Goal: Communication & Community: Answer question/provide support

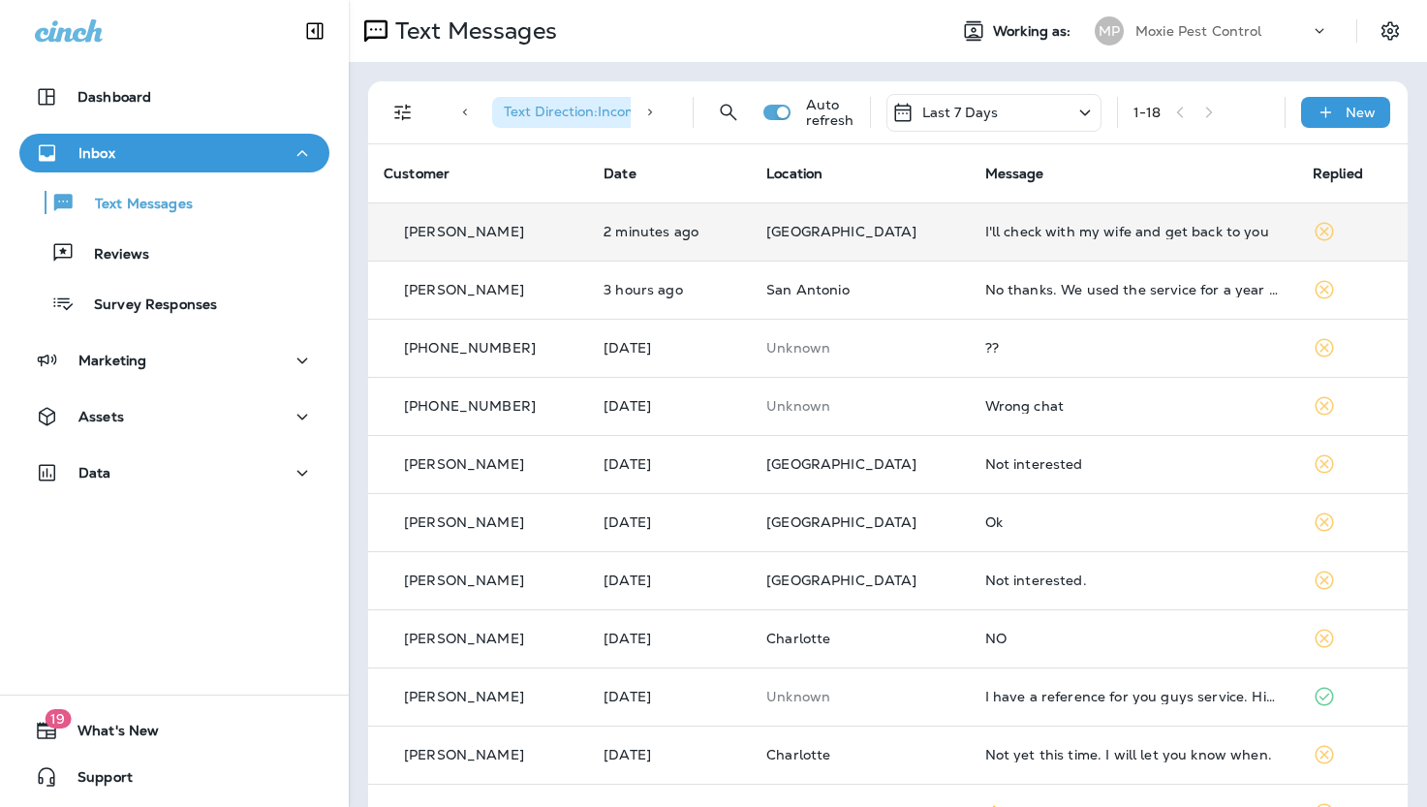
click at [1028, 234] on div "I'll check with my wife and get back to you" at bounding box center [1133, 232] width 296 height 16
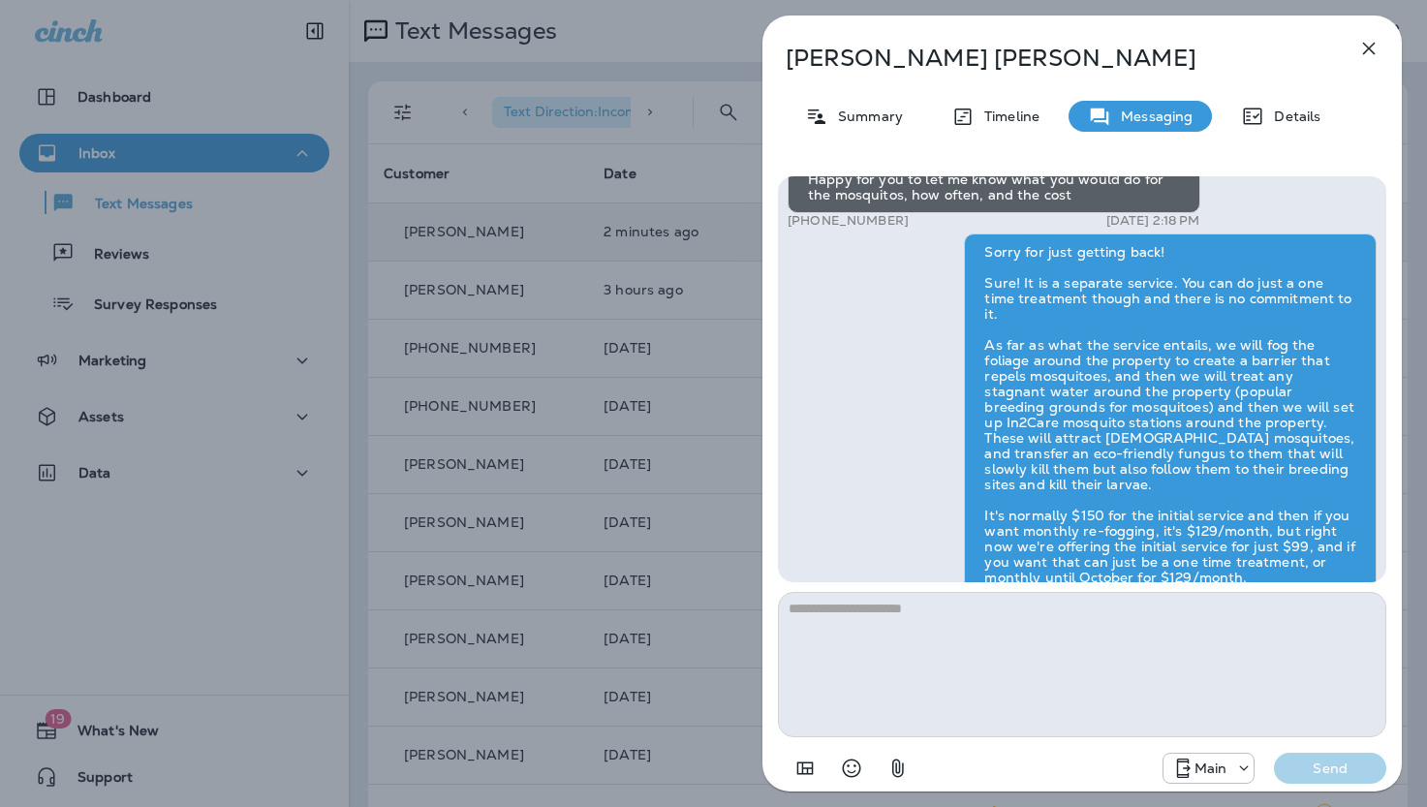
scroll to position [1, 0]
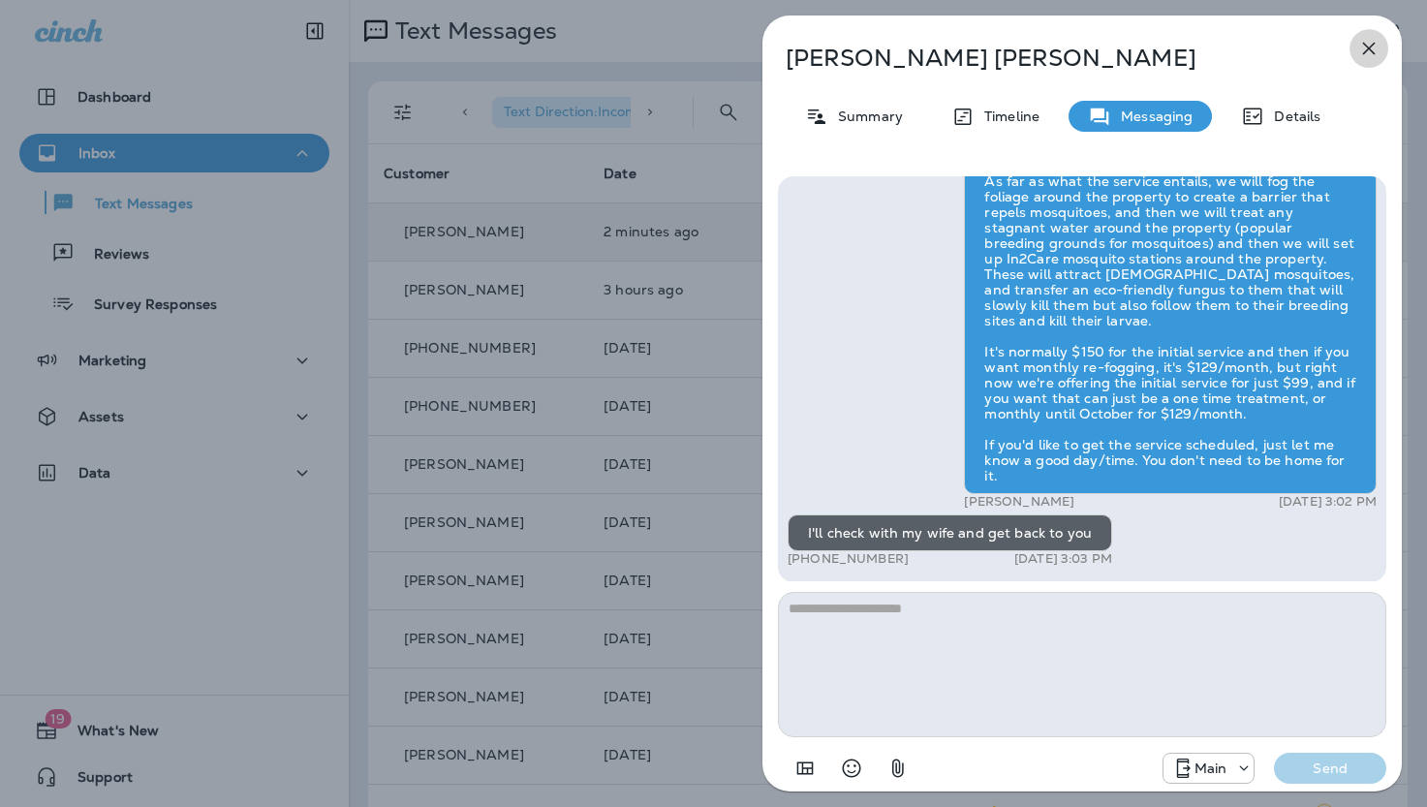
click at [1369, 46] on icon "button" at bounding box center [1368, 48] width 23 height 23
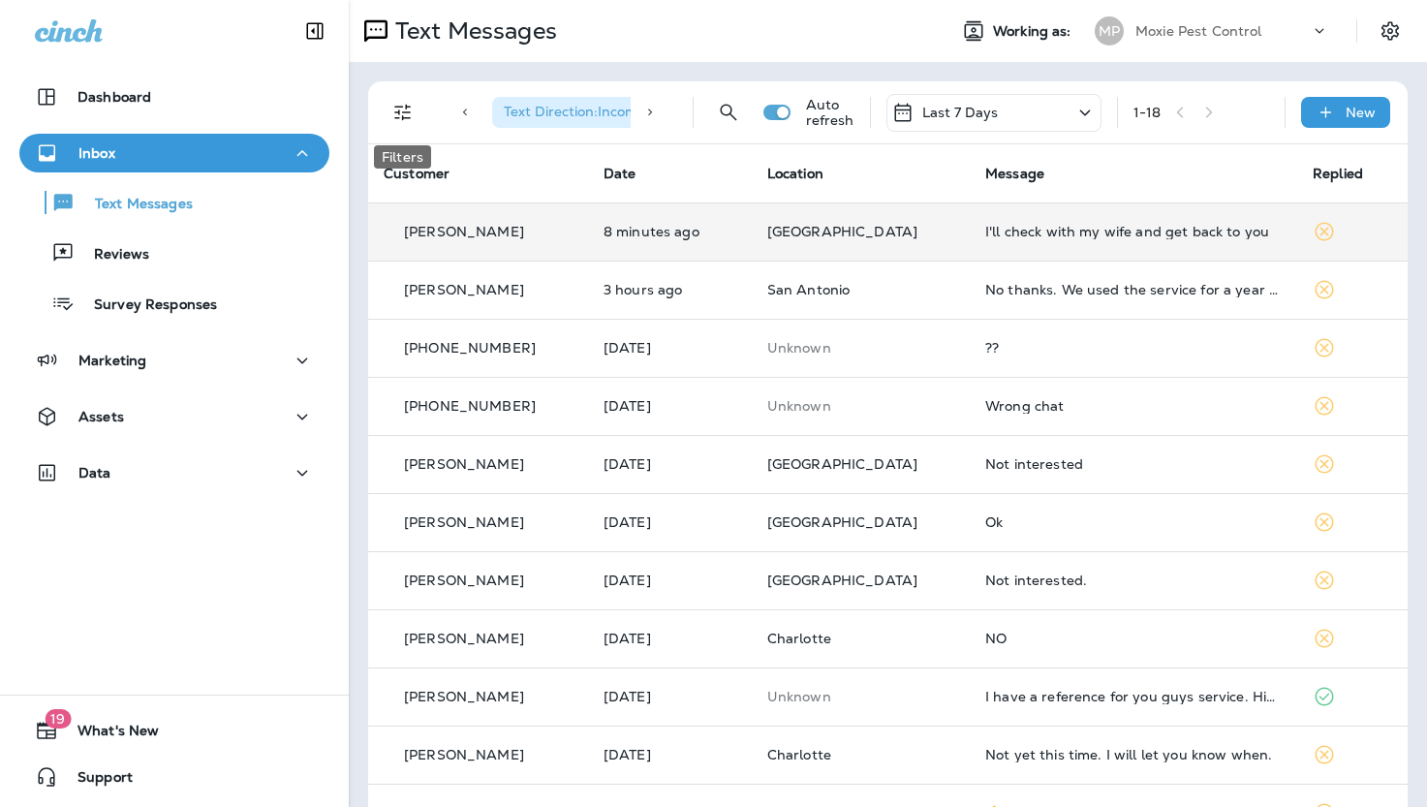
click at [399, 112] on icon "Filters" at bounding box center [402, 112] width 23 height 23
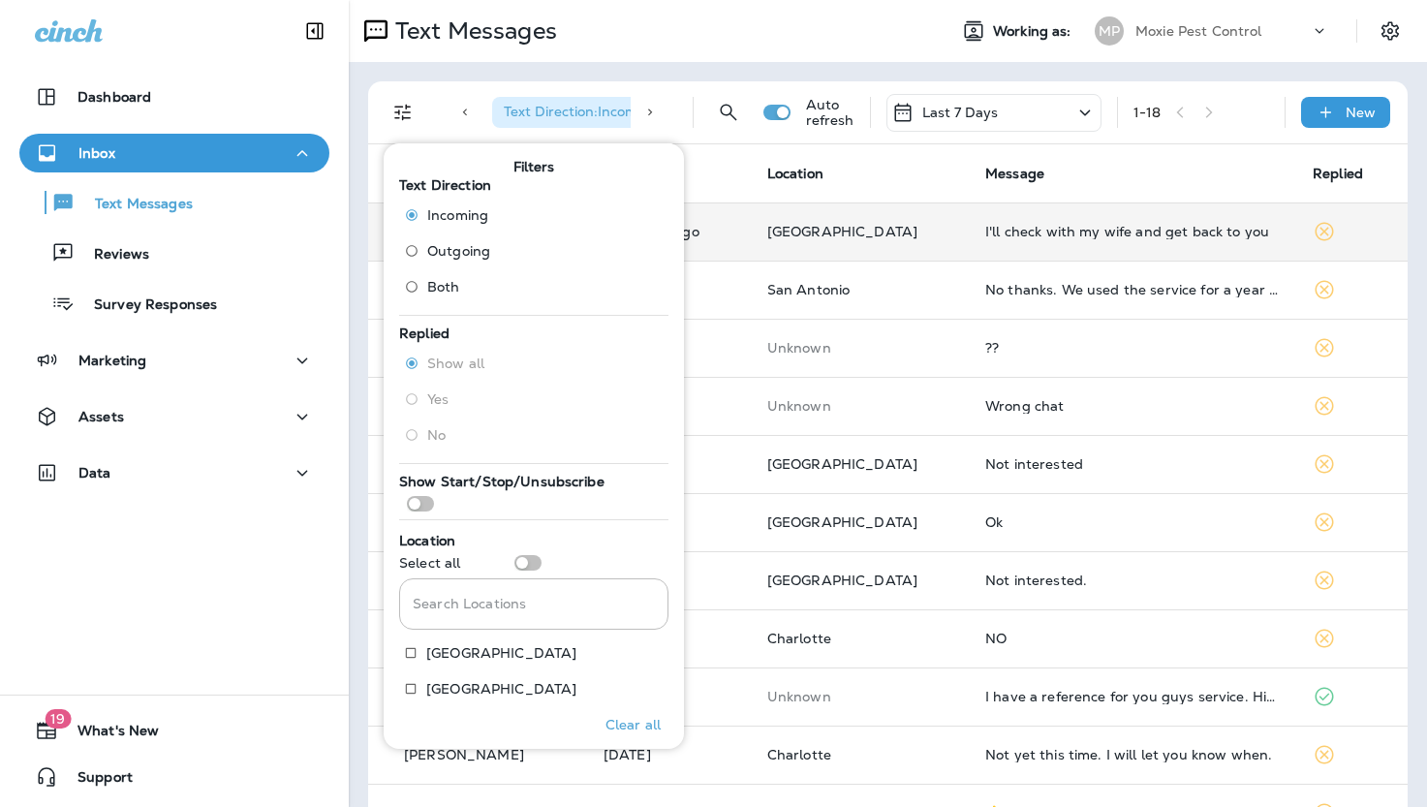
click at [441, 365] on span "Show all" at bounding box center [455, 364] width 57 height 16
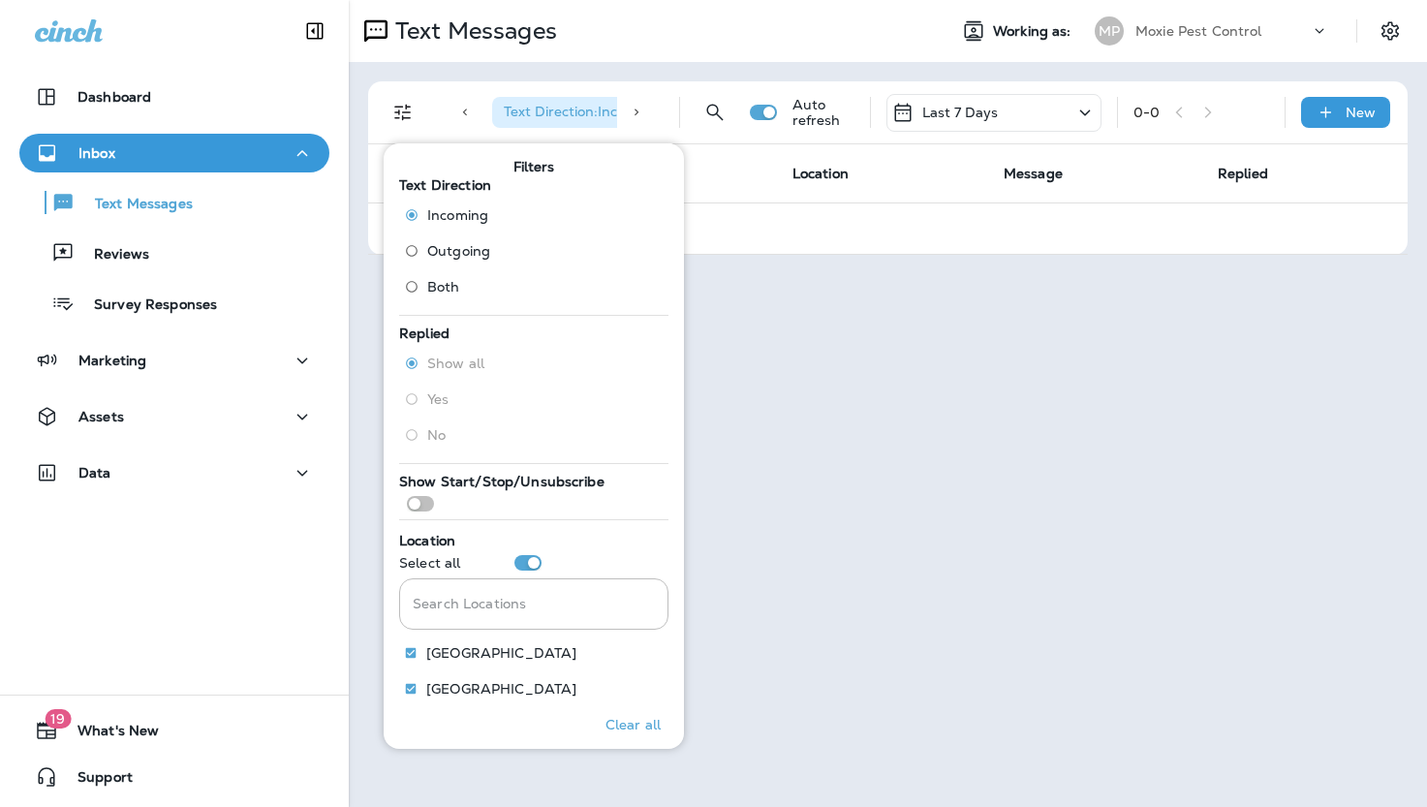
click at [147, 157] on div "Inbox" at bounding box center [174, 153] width 279 height 24
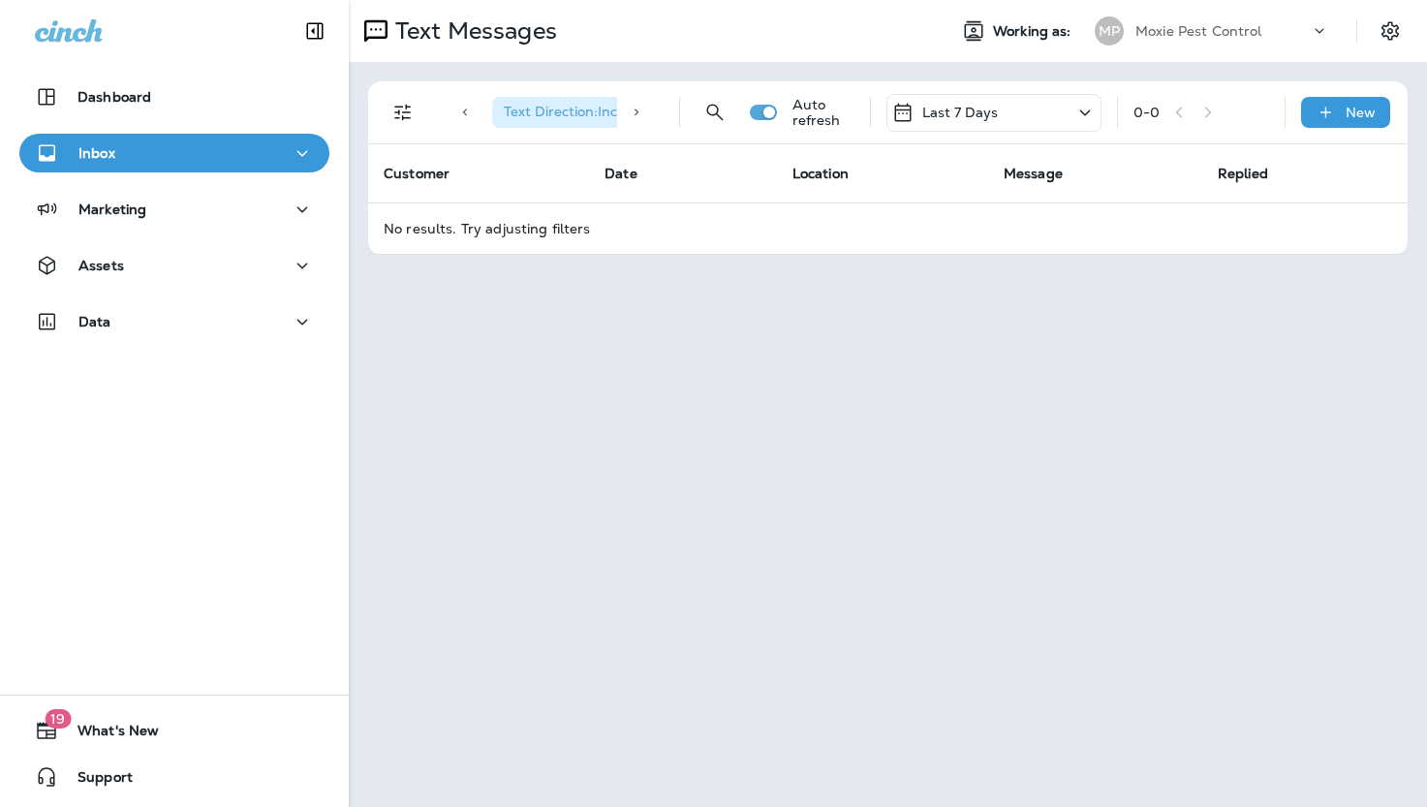
click at [155, 160] on div "Inbox" at bounding box center [174, 153] width 279 height 24
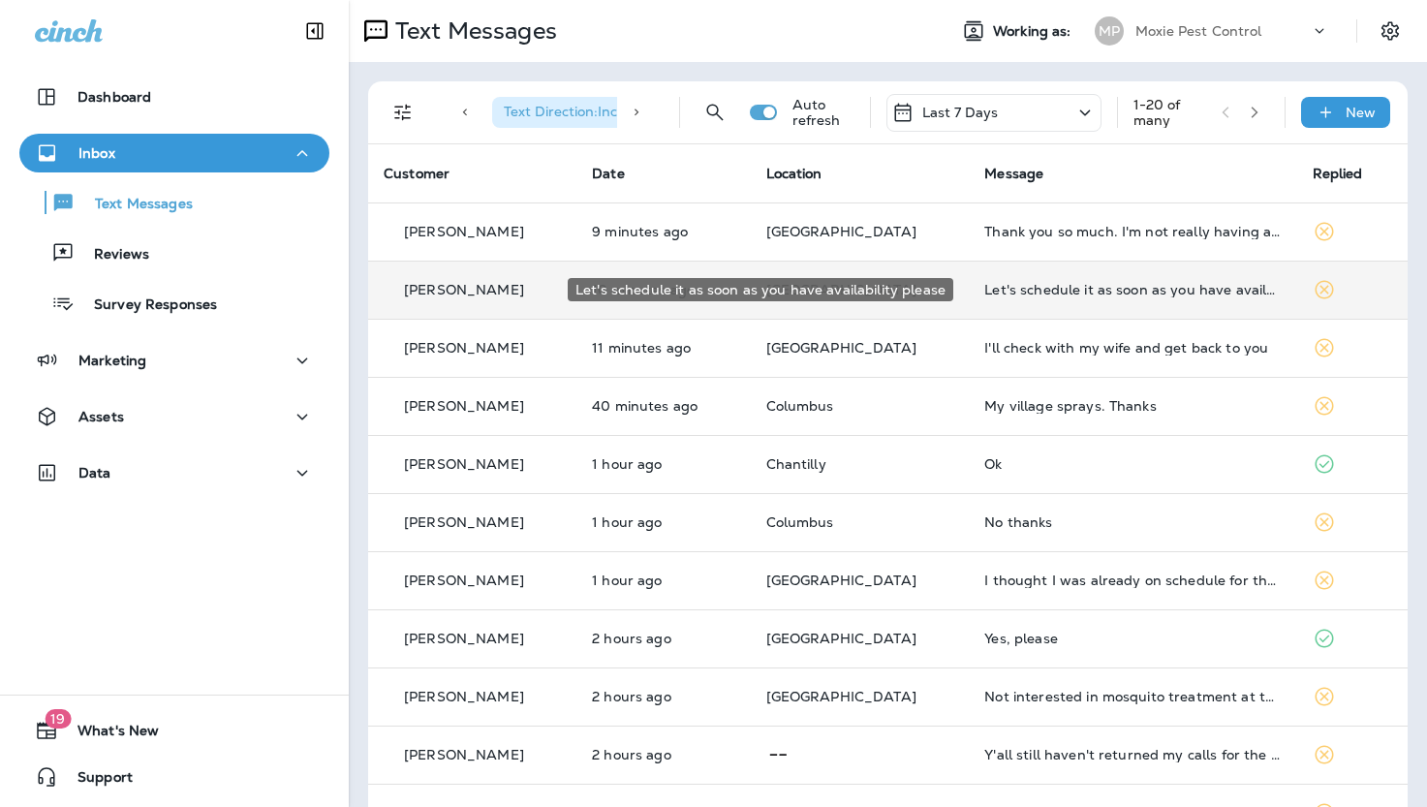
click at [1068, 284] on div "Let's schedule it as soon as you have availability please" at bounding box center [1132, 290] width 296 height 16
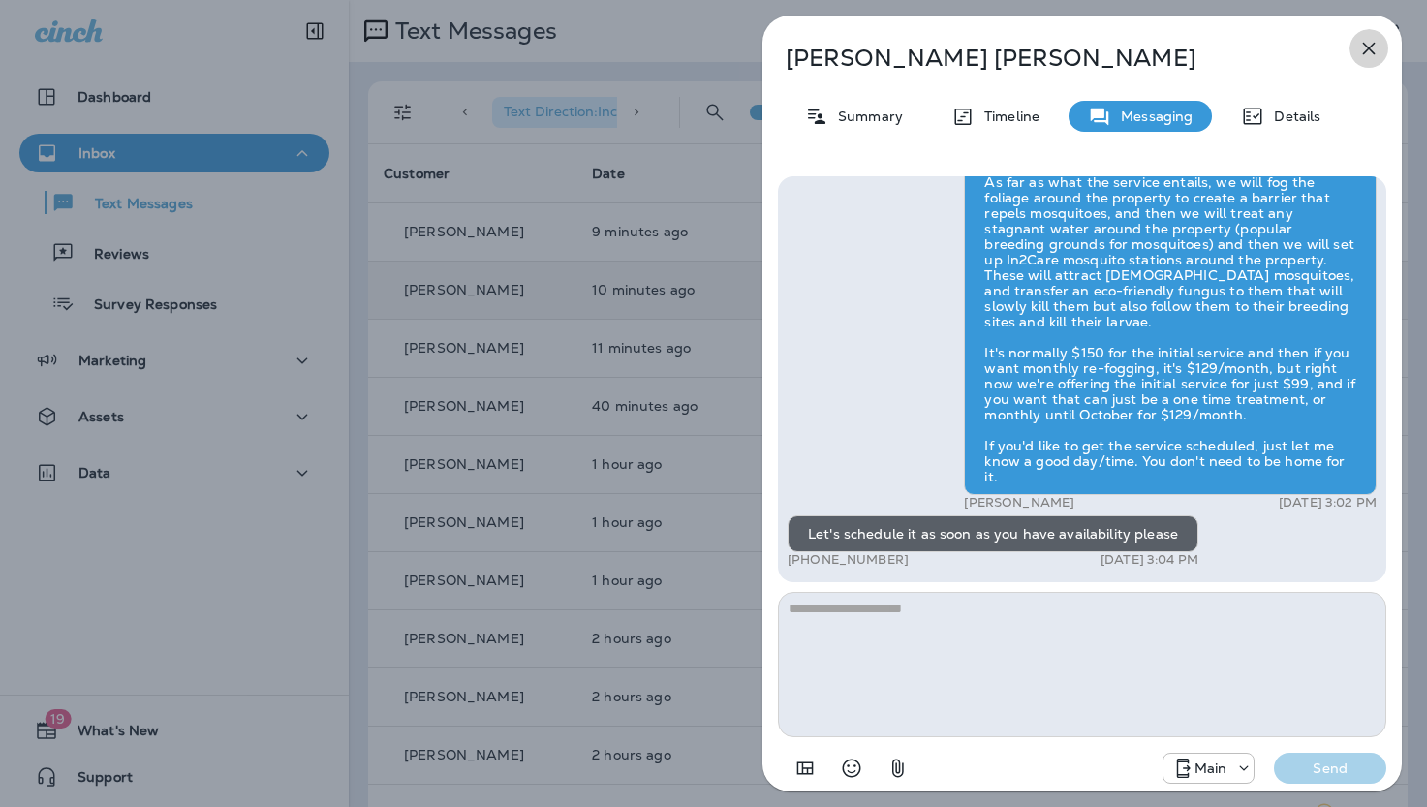
click at [1368, 47] on icon "button" at bounding box center [1368, 48] width 23 height 23
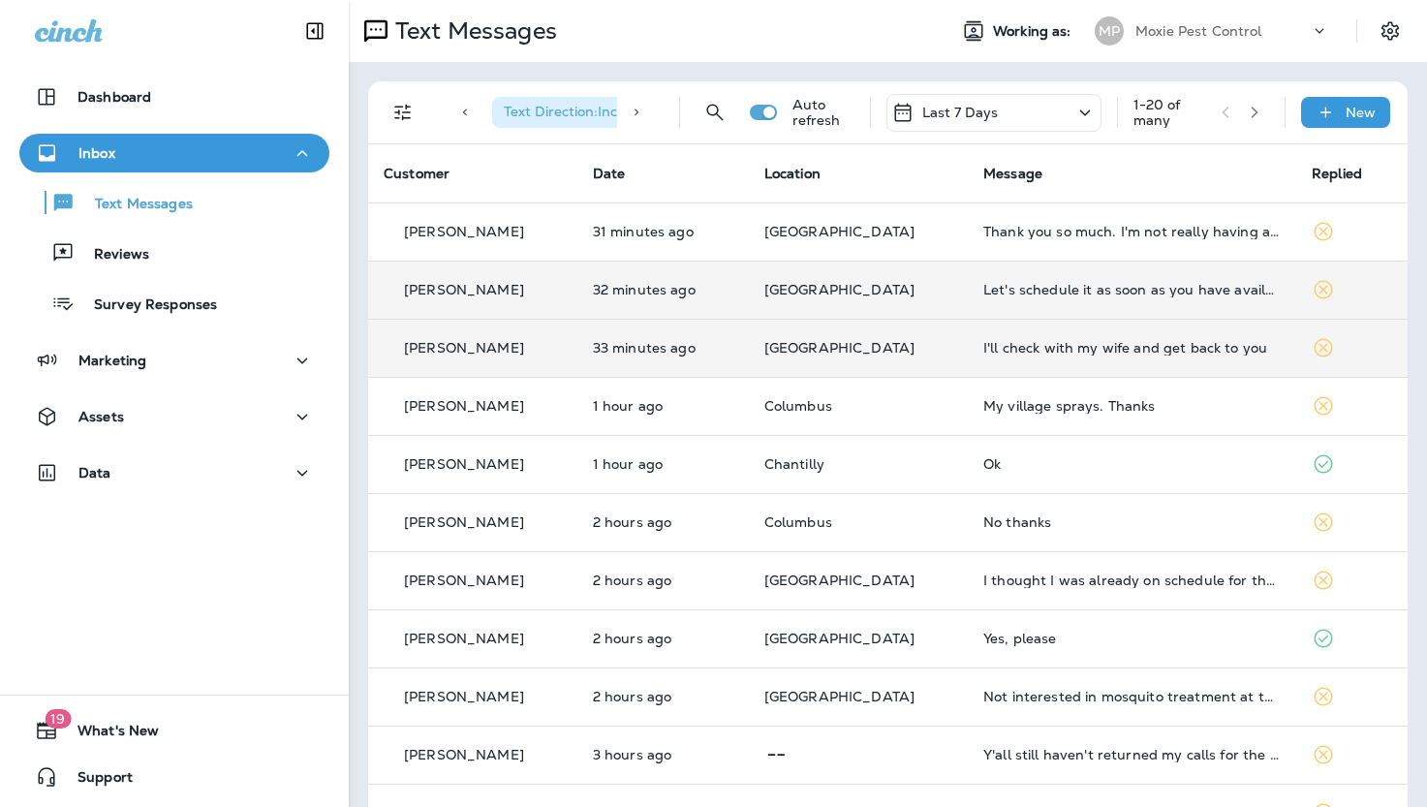
click at [994, 347] on div "I'll check with my wife and get back to you" at bounding box center [1131, 348] width 297 height 16
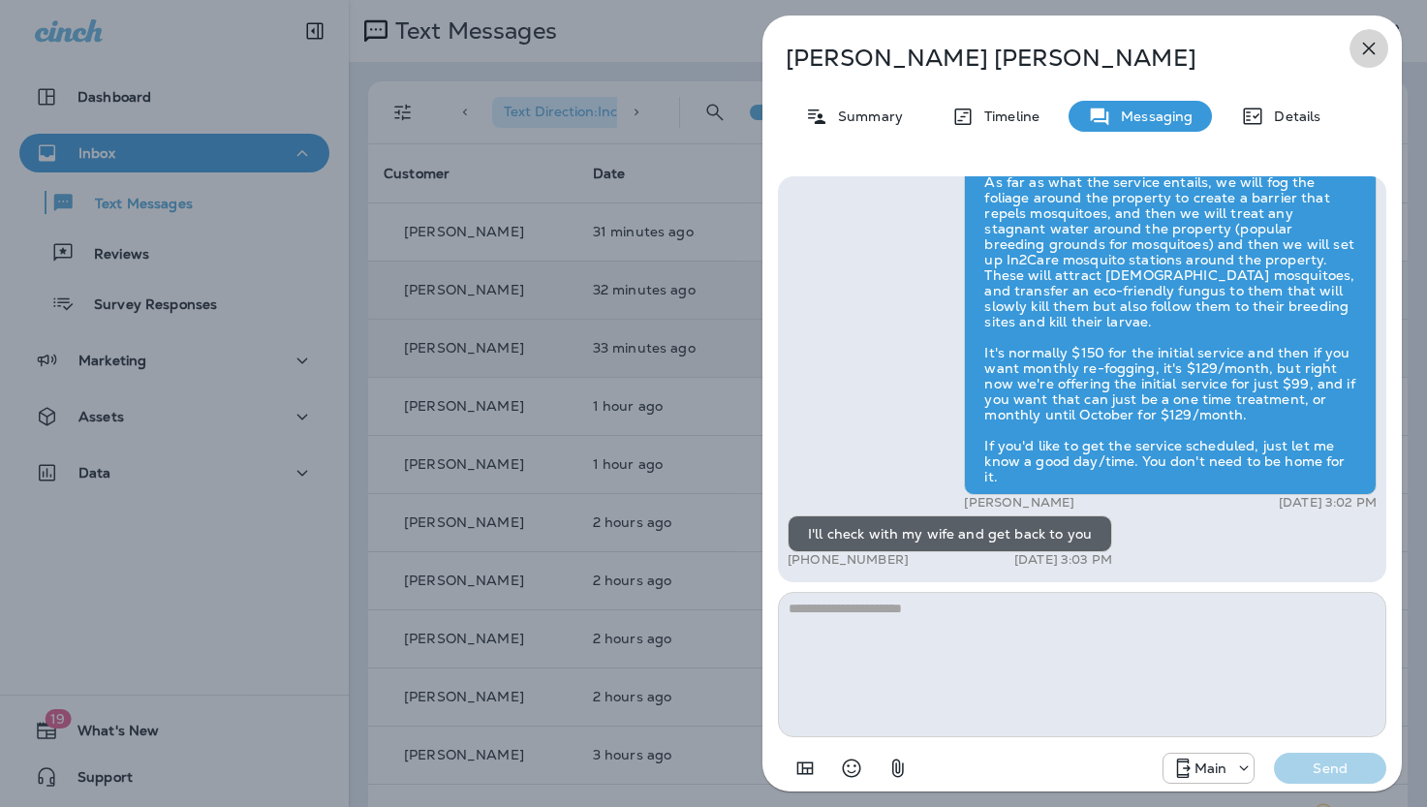
click at [1371, 44] on icon "button" at bounding box center [1368, 48] width 23 height 23
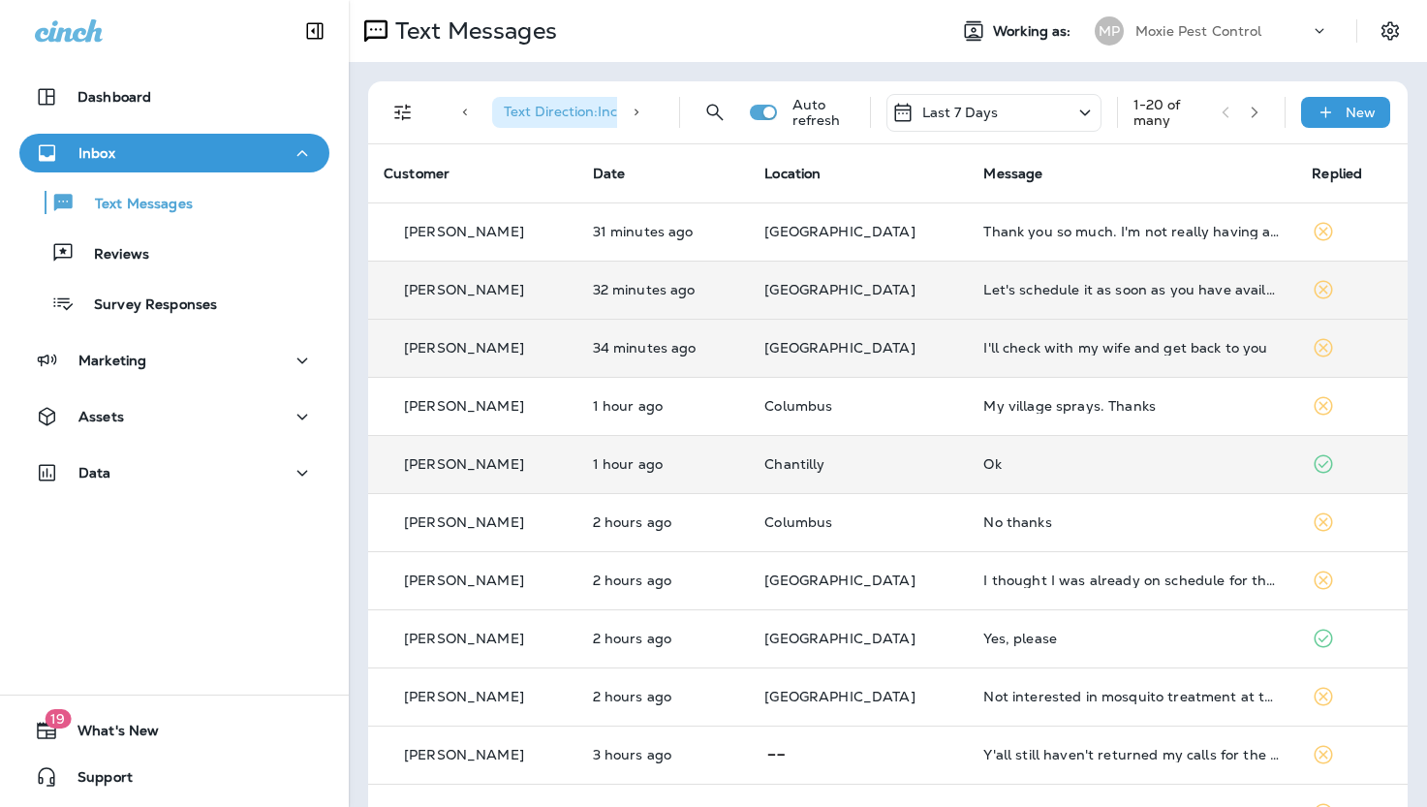
click at [983, 463] on div "Ok" at bounding box center [1131, 464] width 297 height 16
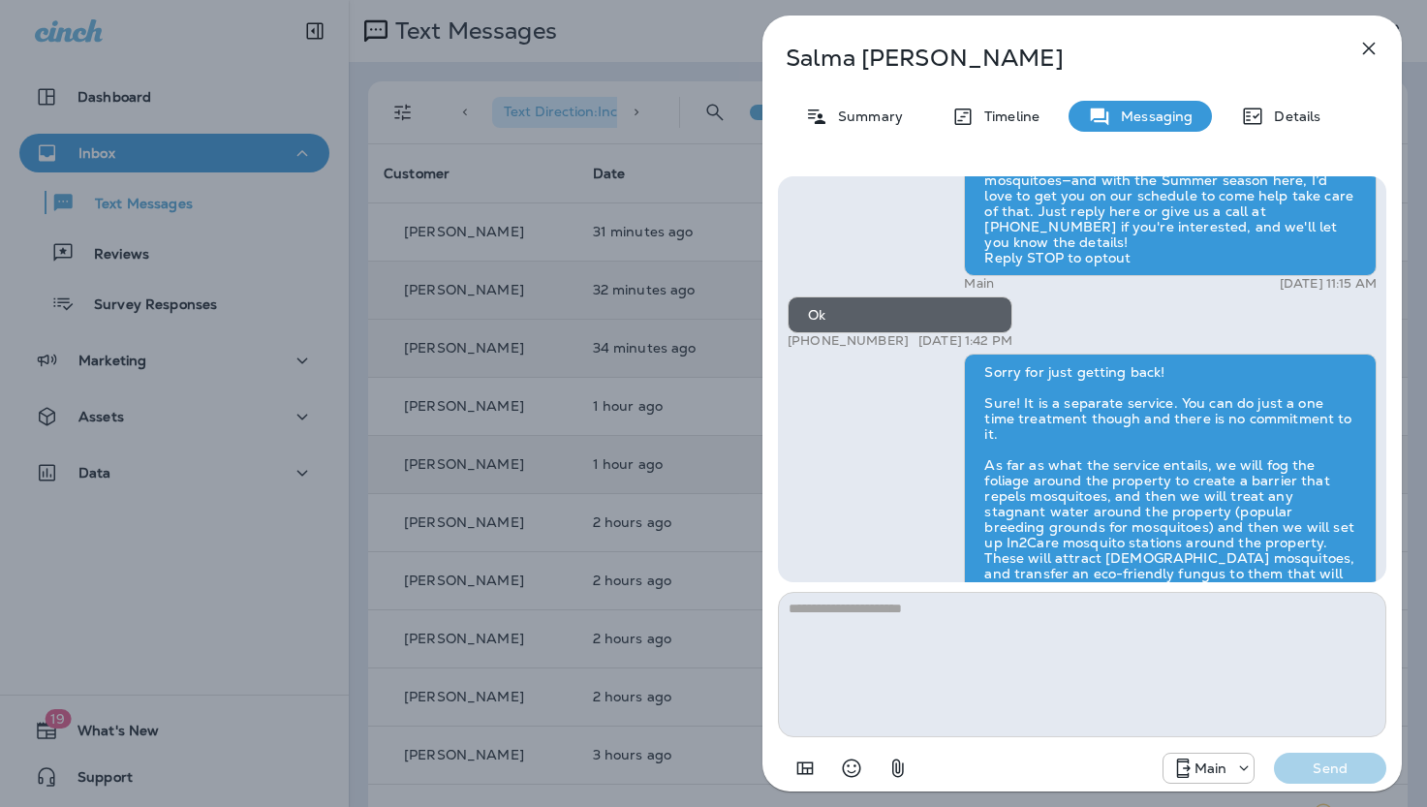
scroll to position [1, 0]
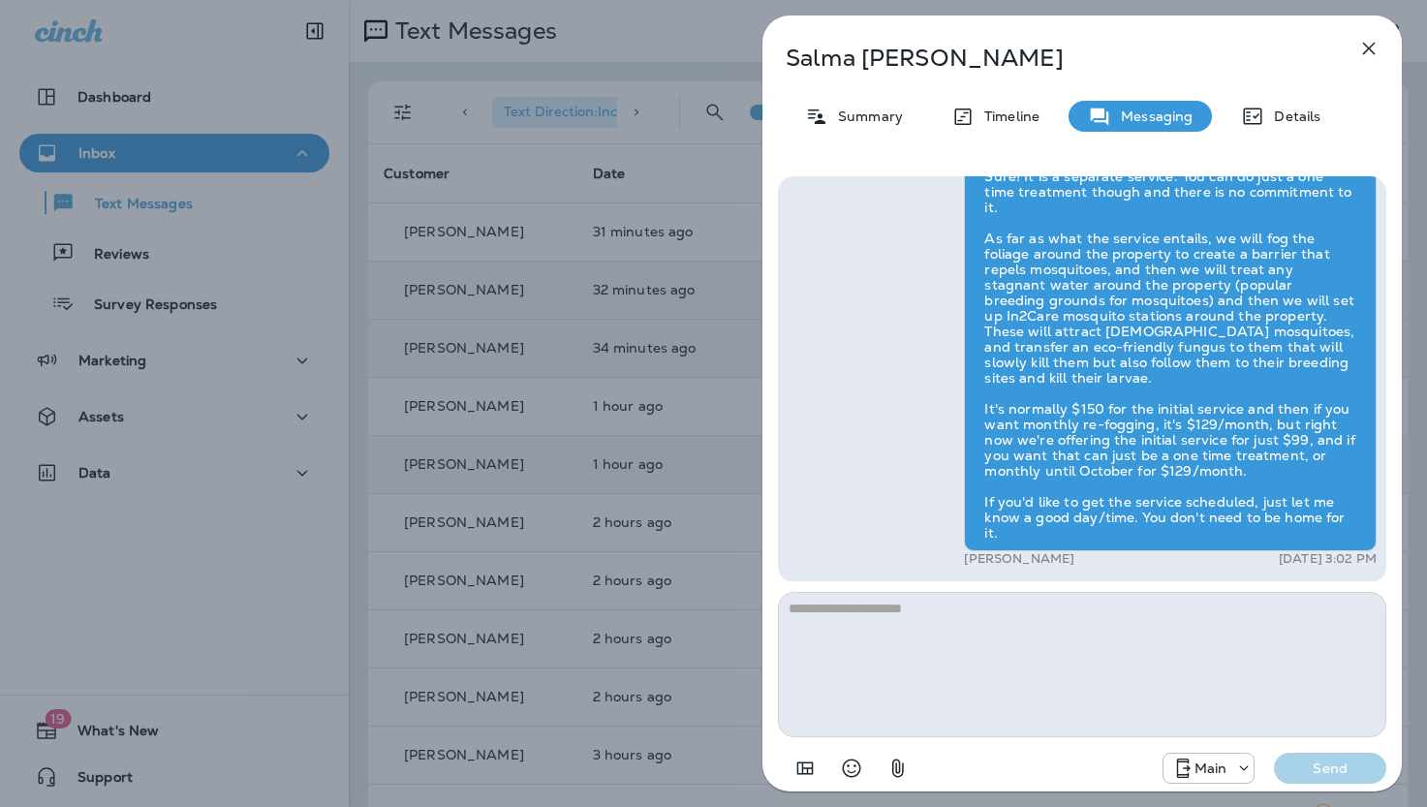
click at [1372, 45] on icon "button" at bounding box center [1369, 49] width 13 height 13
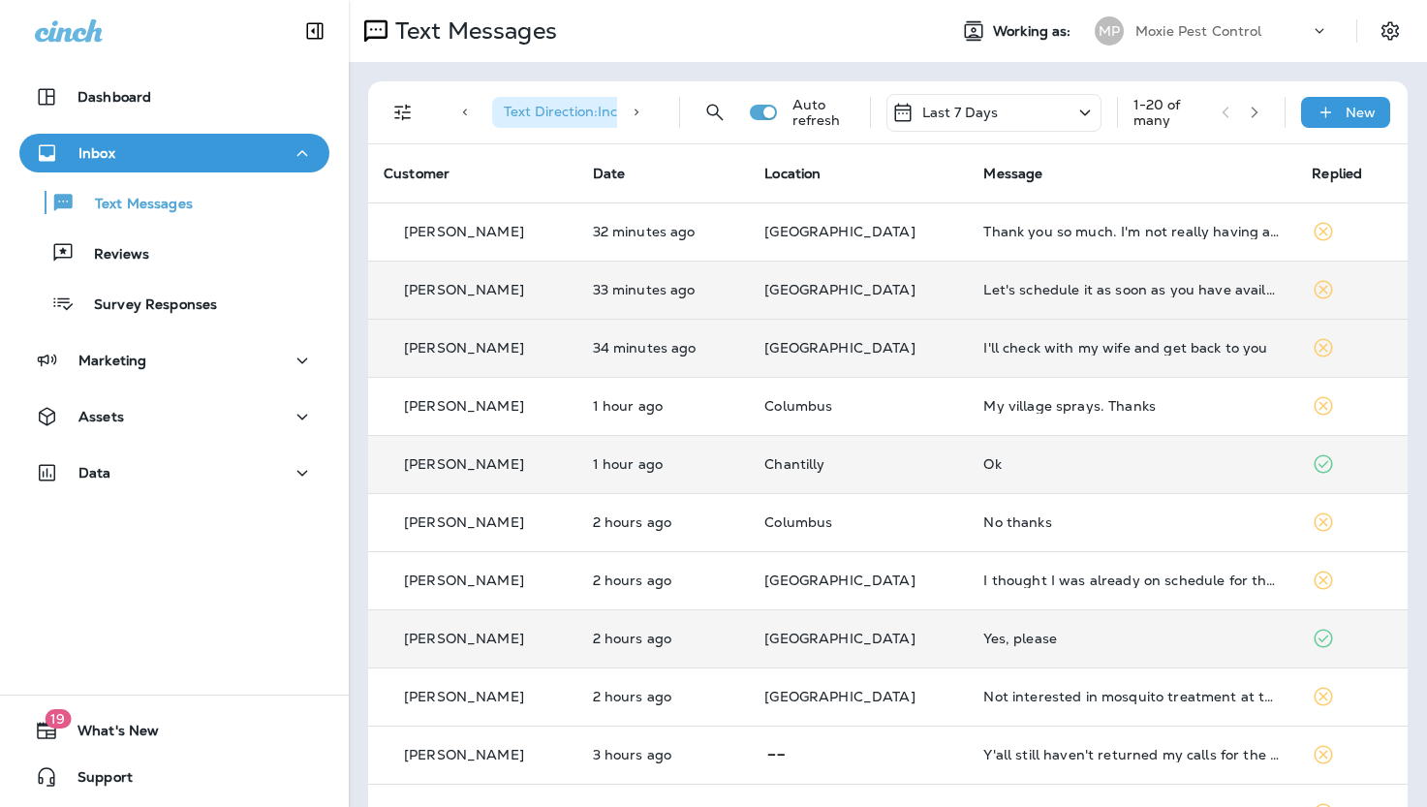
click at [983, 637] on div "Yes, please" at bounding box center [1131, 639] width 297 height 16
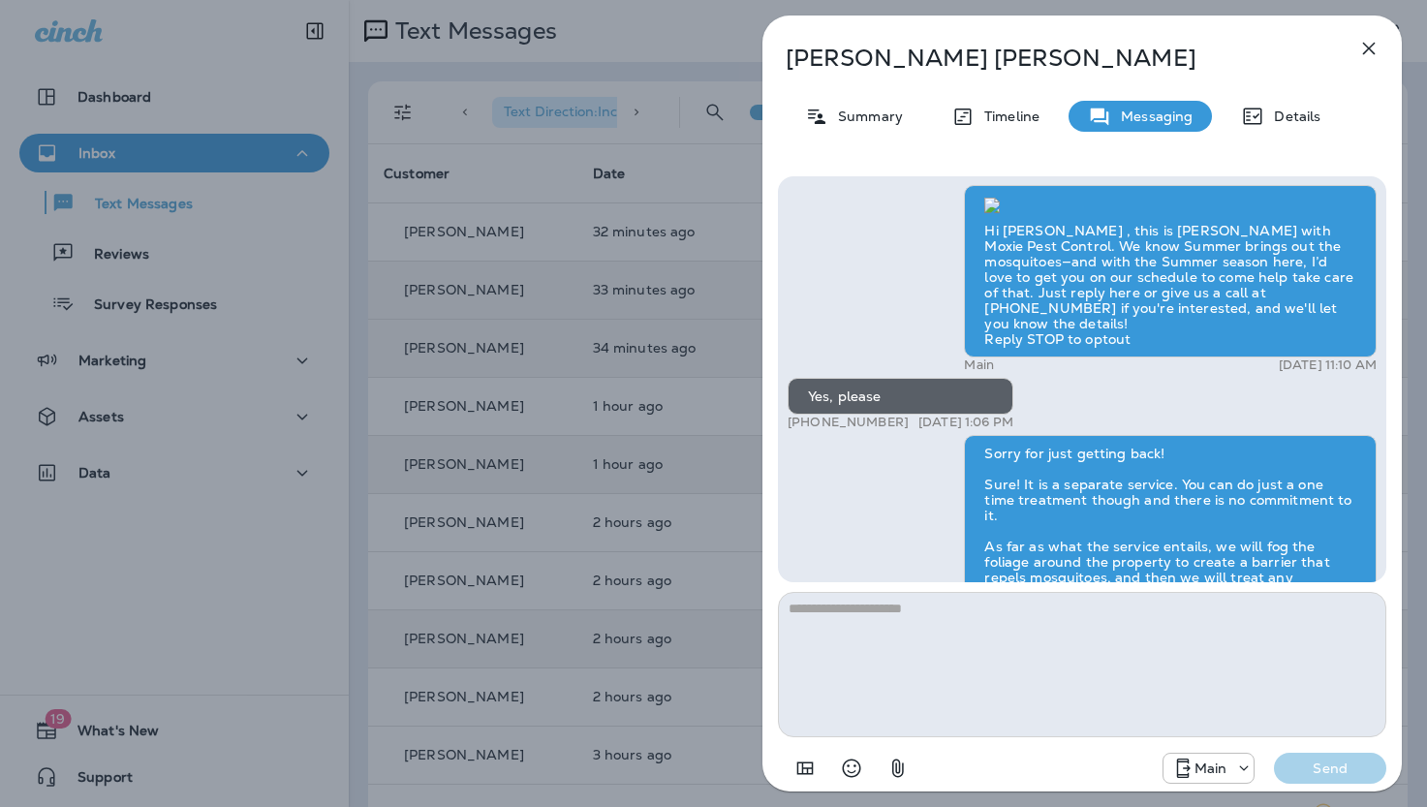
scroll to position [1, 0]
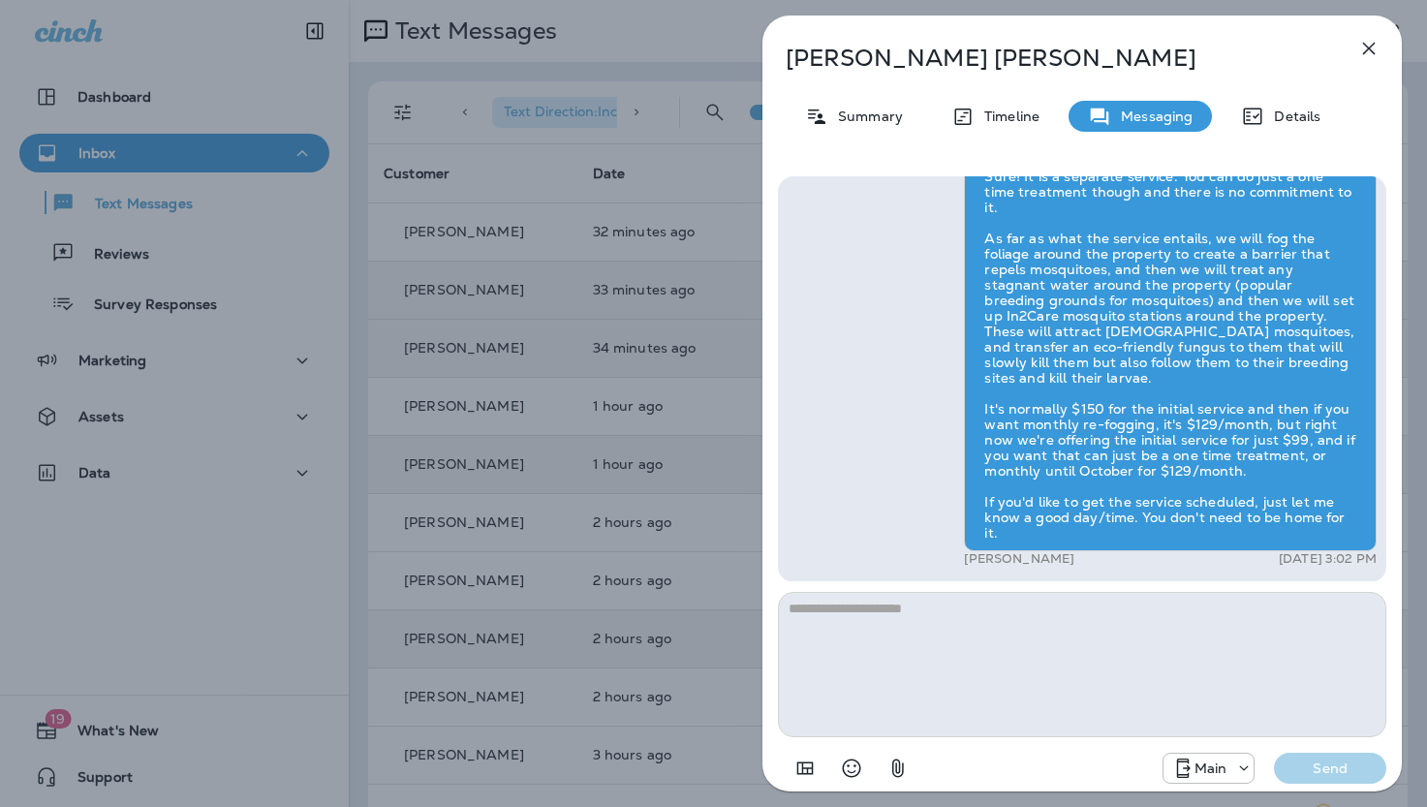
click at [1367, 45] on icon "button" at bounding box center [1368, 48] width 23 height 23
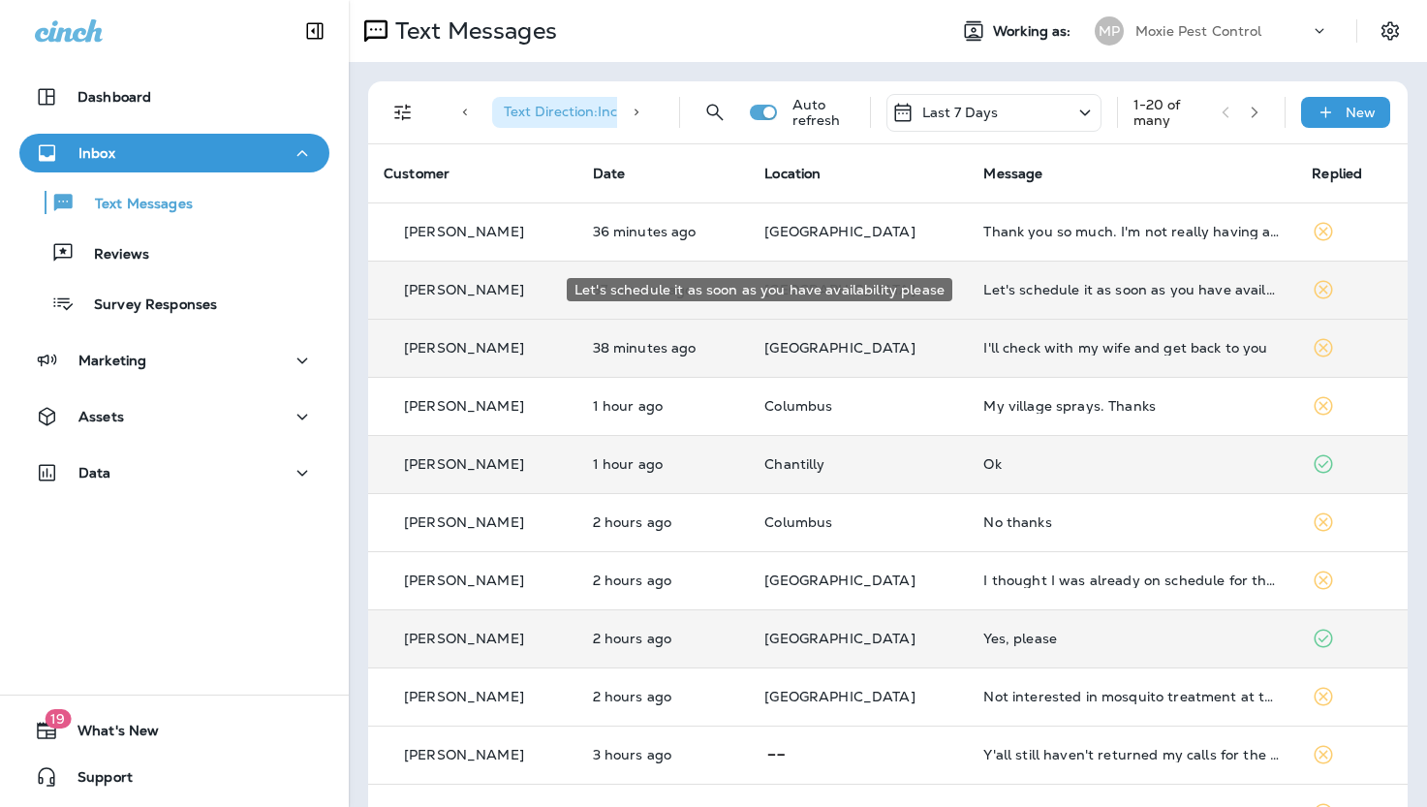
click at [1069, 287] on div "Let's schedule it as soon as you have availability please" at bounding box center [1131, 290] width 297 height 16
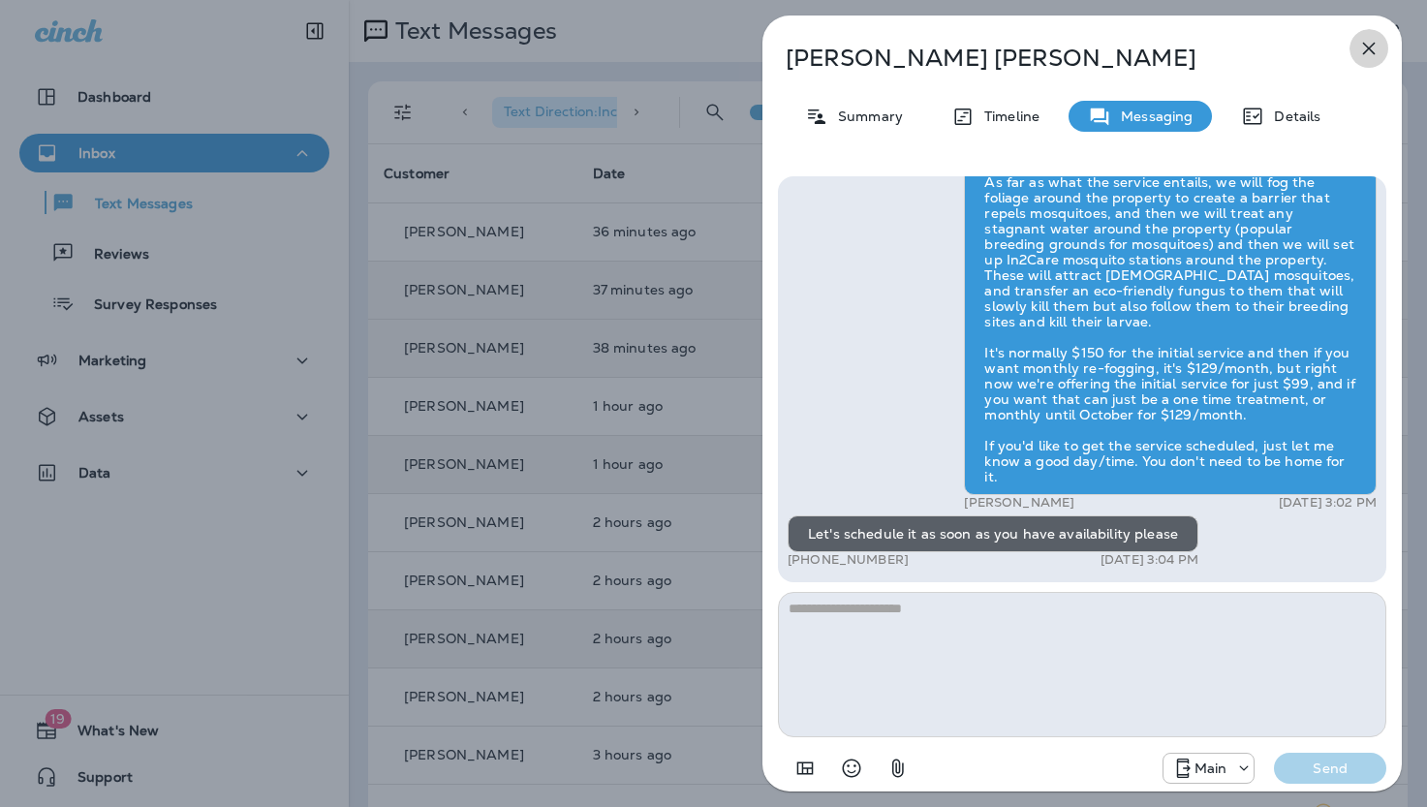
click at [1367, 47] on icon "button" at bounding box center [1369, 49] width 13 height 13
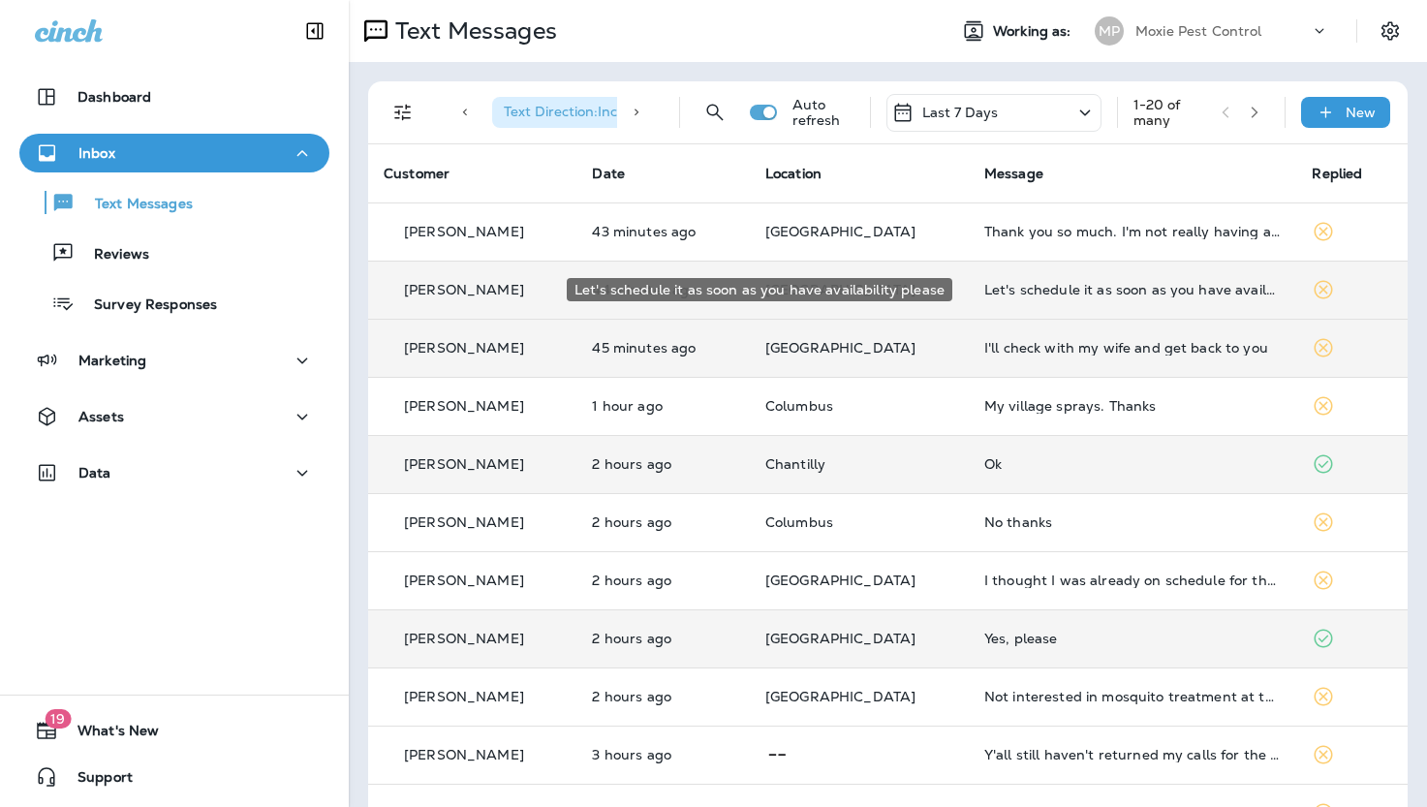
click at [1007, 289] on div "Let's schedule it as soon as you have availability please" at bounding box center [1132, 290] width 297 height 16
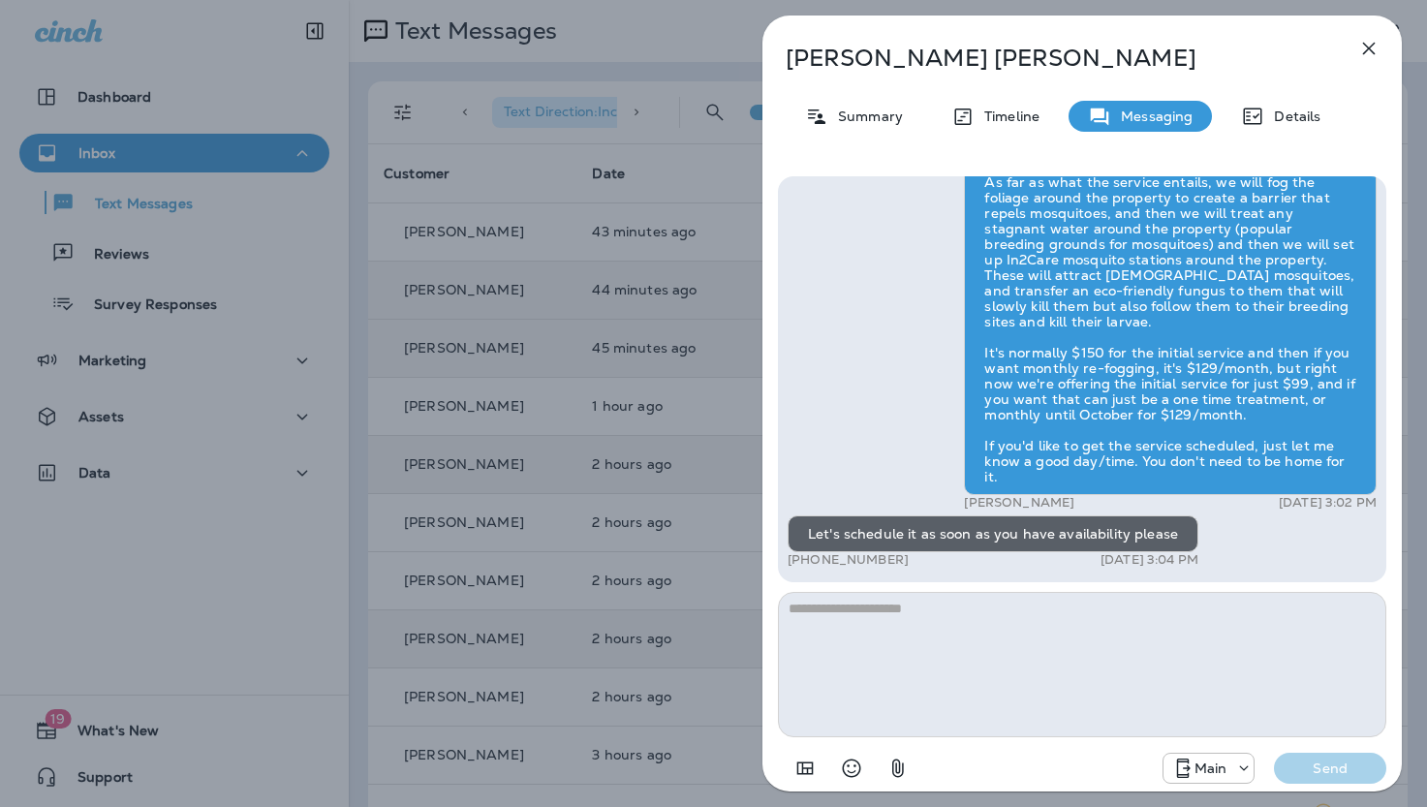
click at [1372, 48] on icon "button" at bounding box center [1368, 48] width 23 height 23
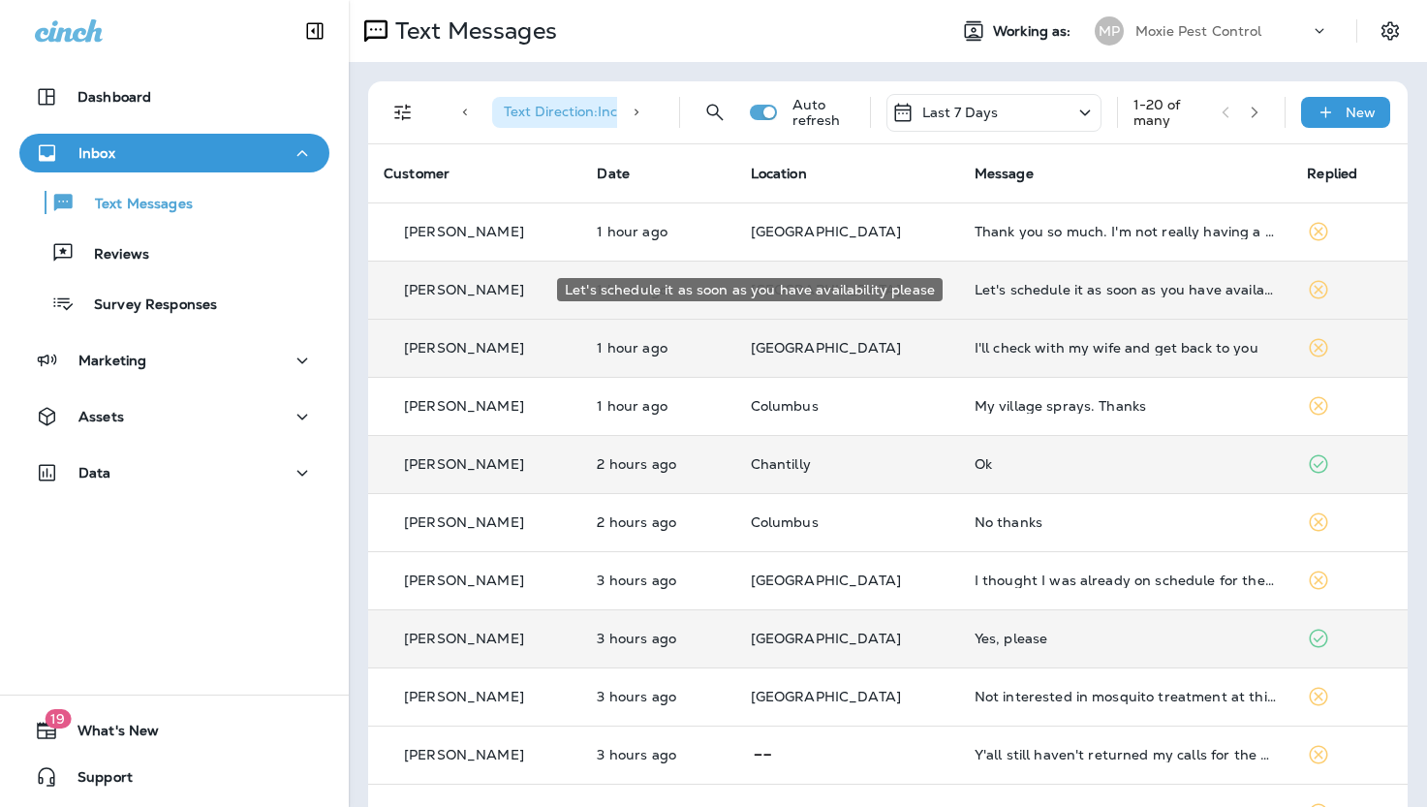
click at [1035, 290] on div "Let's schedule it as soon as you have availability please" at bounding box center [1126, 290] width 302 height 16
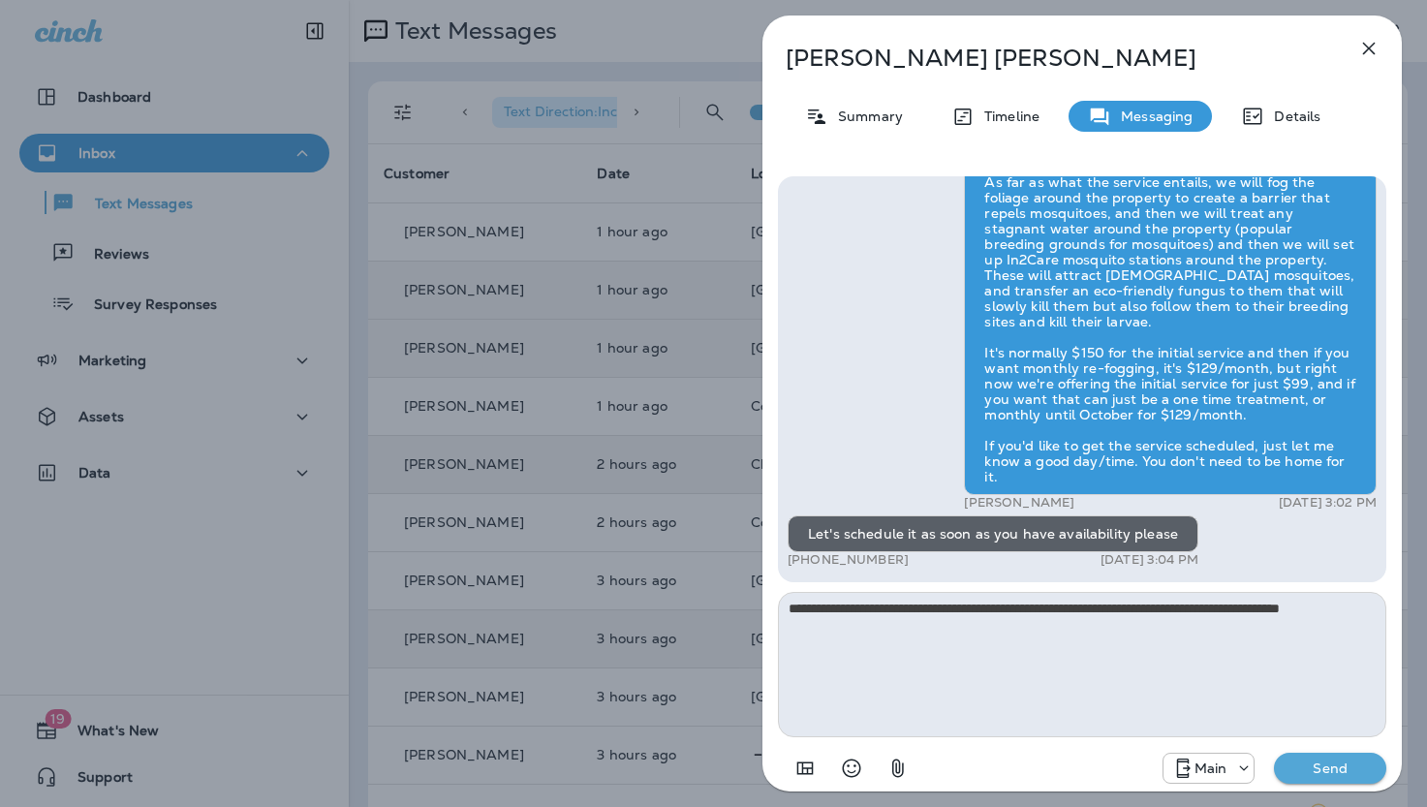
type textarea "**********"
click at [1331, 765] on p "Send" at bounding box center [1330, 768] width 81 height 17
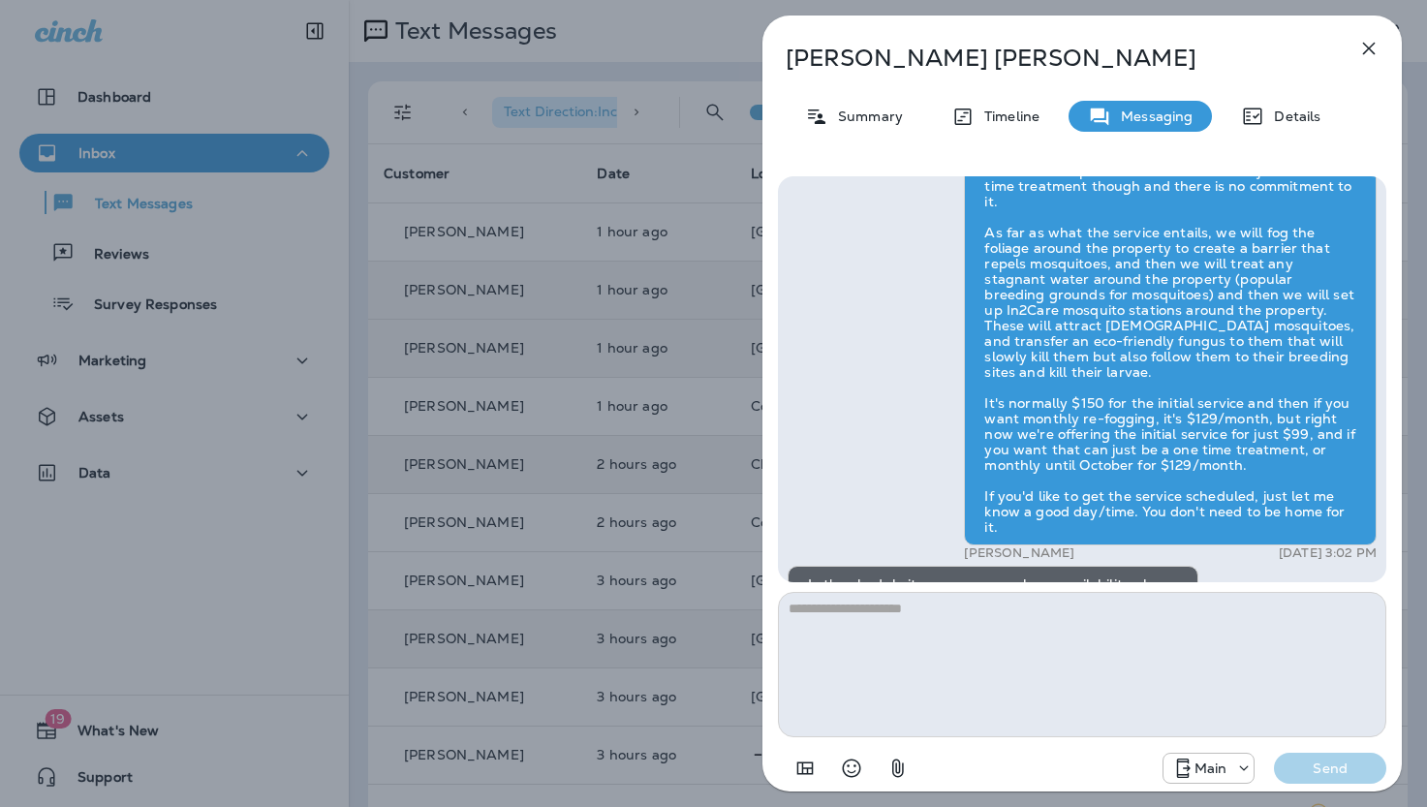
scroll to position [1, 0]
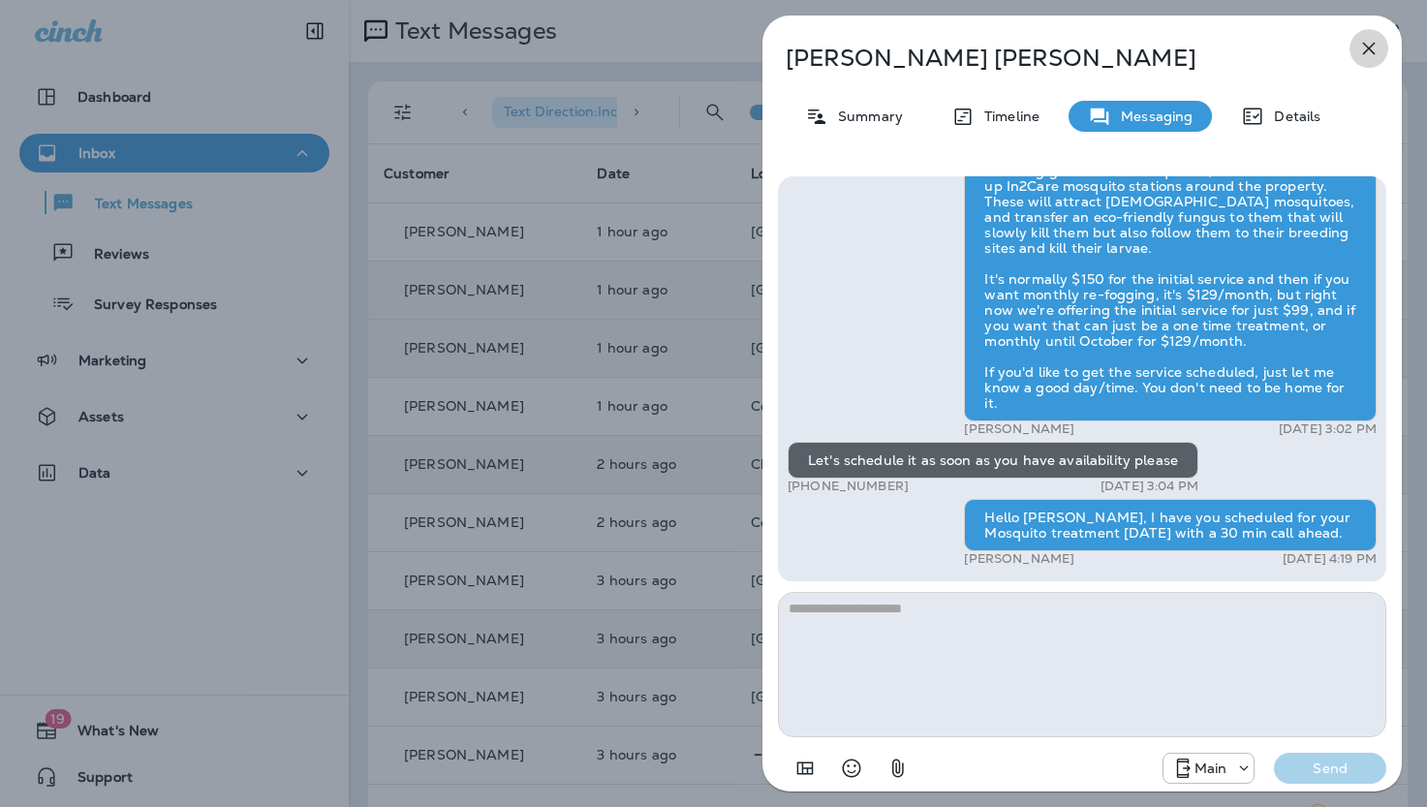
click at [1370, 45] on icon "button" at bounding box center [1368, 48] width 23 height 23
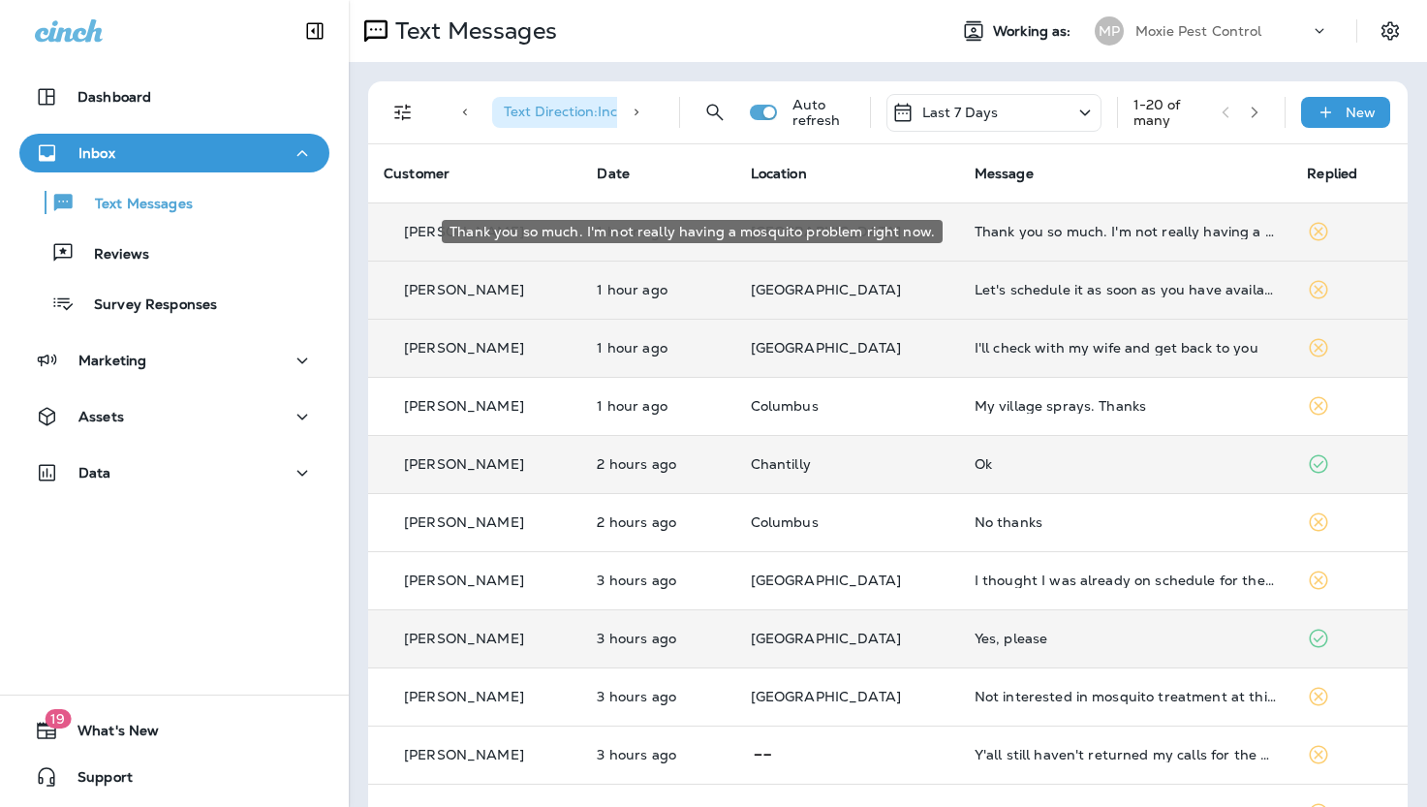
click at [1024, 231] on div "Thank you so much. I'm not really having a mosquito problem right now." at bounding box center [1126, 232] width 302 height 16
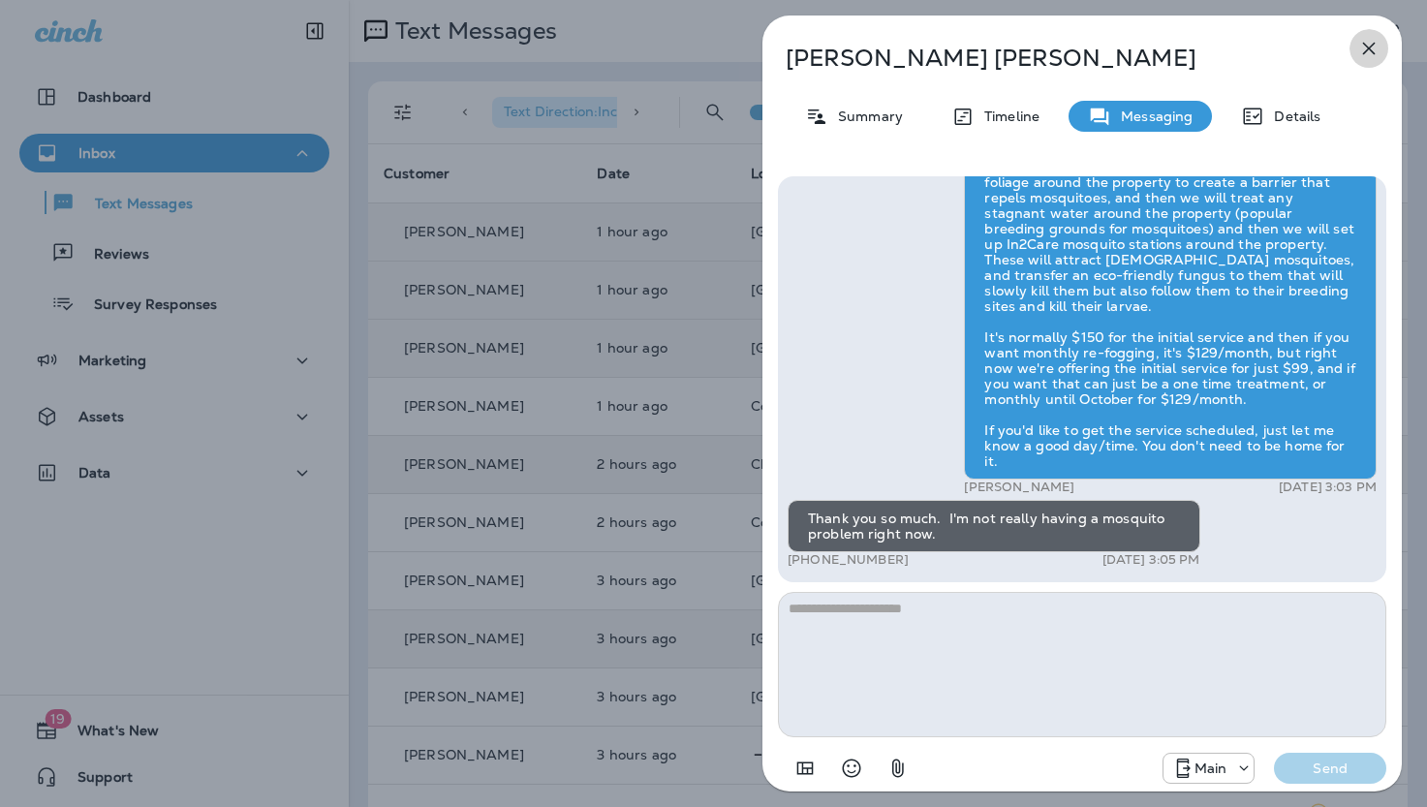
click at [1371, 45] on icon "button" at bounding box center [1369, 49] width 13 height 13
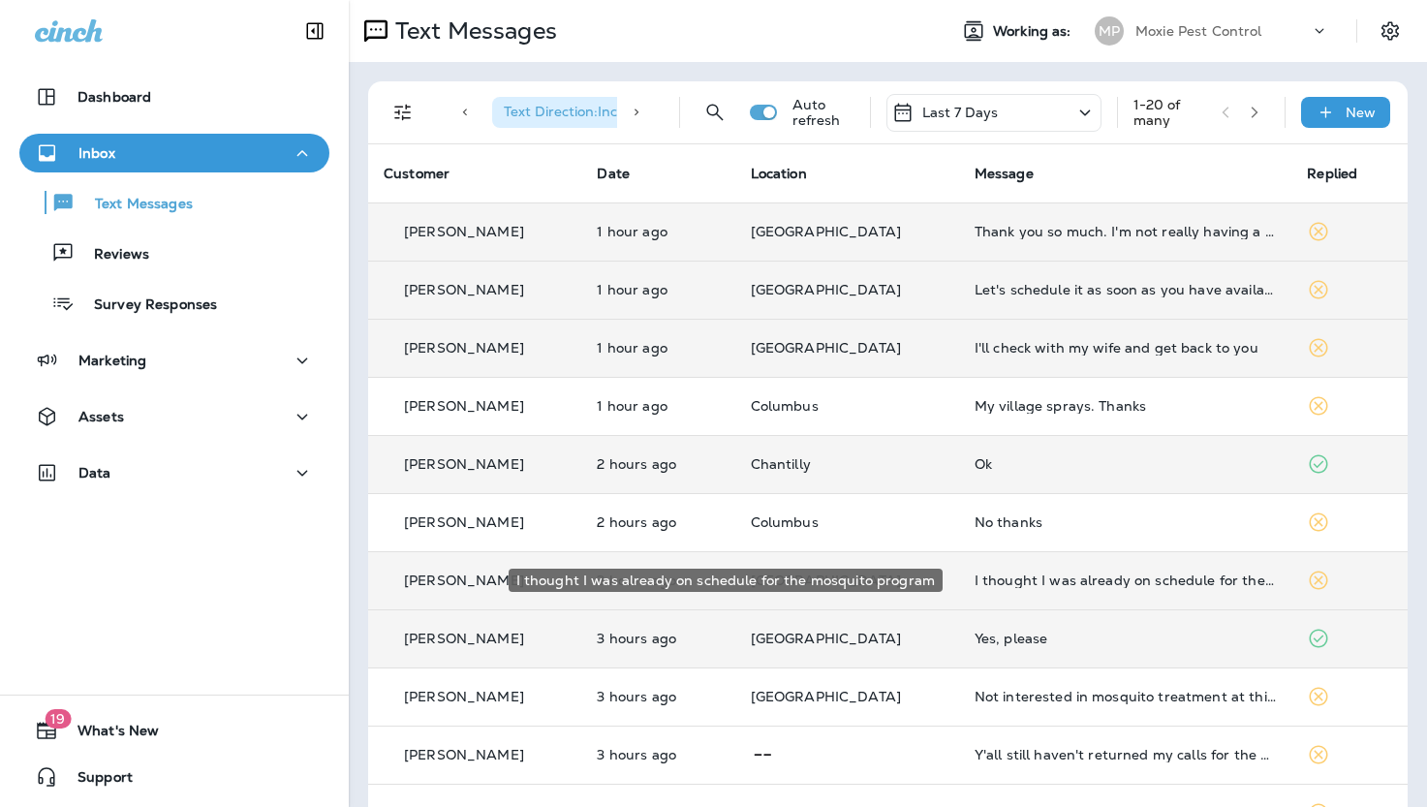
click at [1004, 574] on div "I thought I was already on schedule for the mosquito program" at bounding box center [1126, 581] width 302 height 16
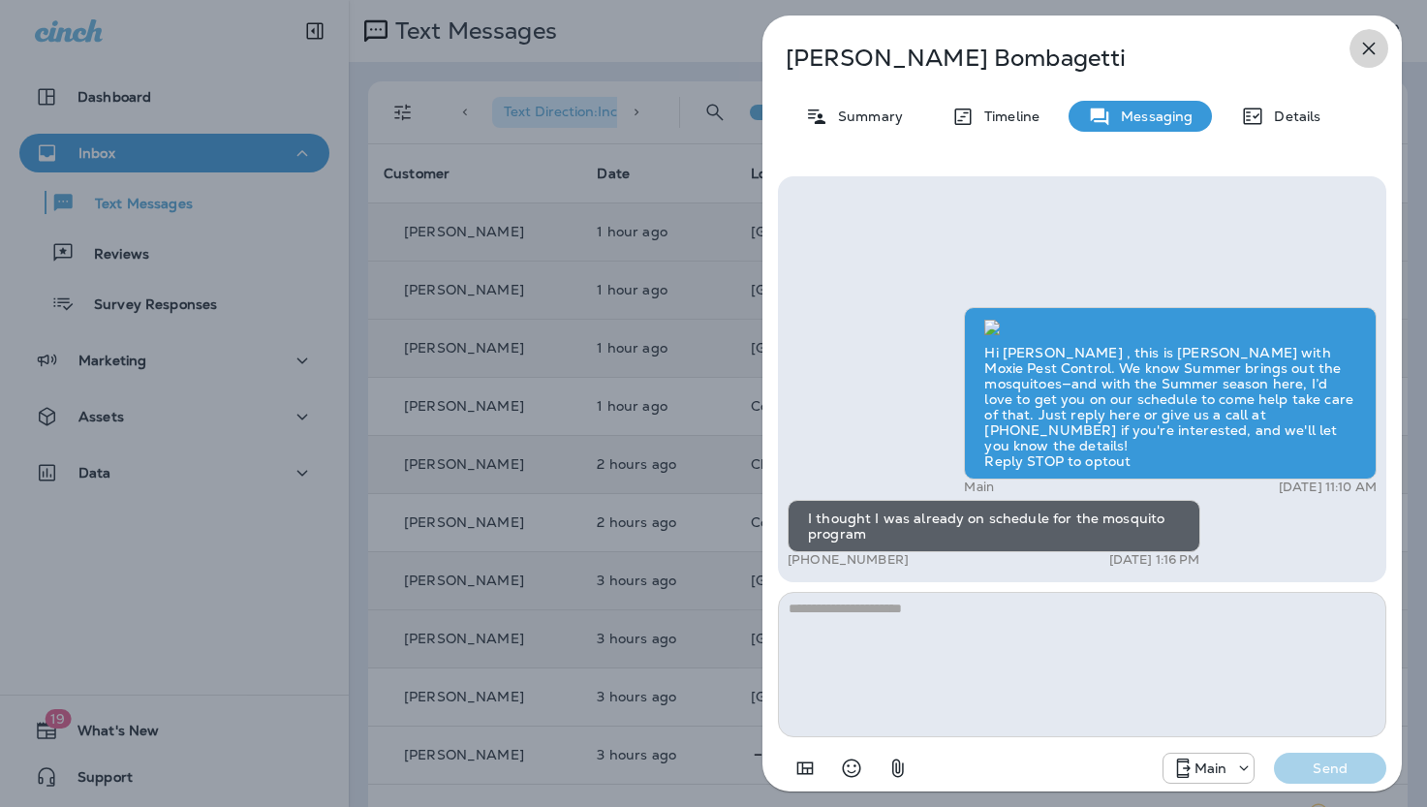
click at [1367, 44] on icon "button" at bounding box center [1368, 48] width 23 height 23
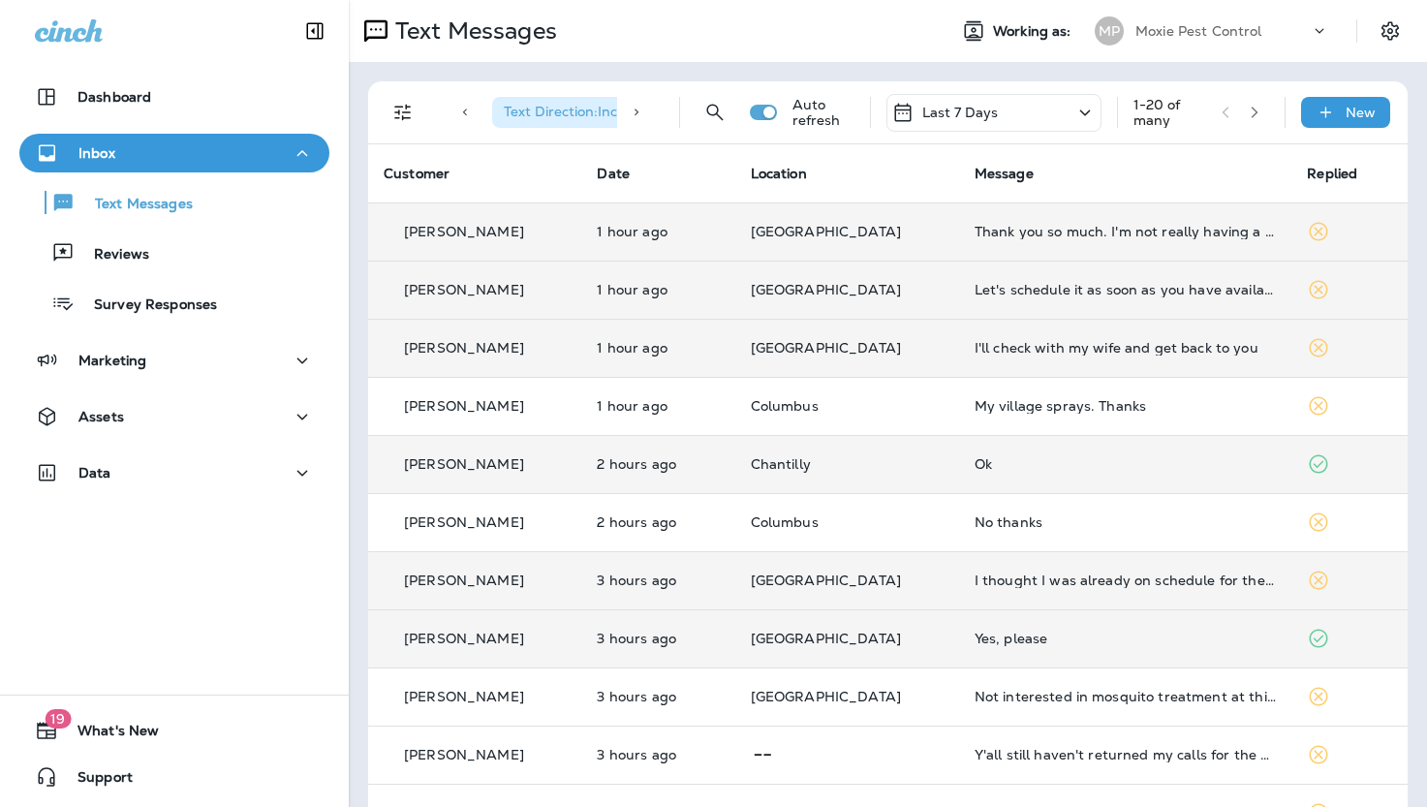
click at [975, 642] on div "Yes, please" at bounding box center [1126, 639] width 302 height 16
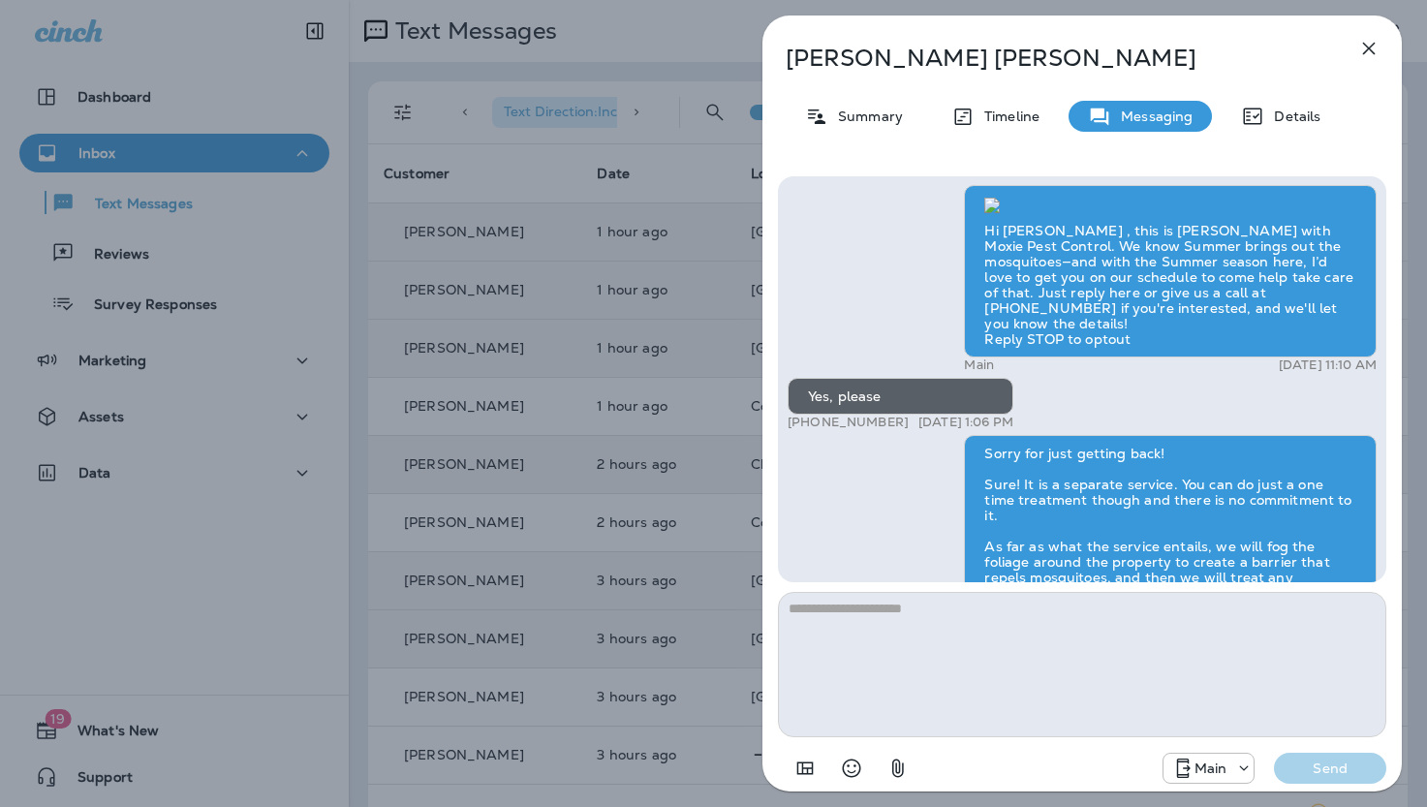
scroll to position [-254, 0]
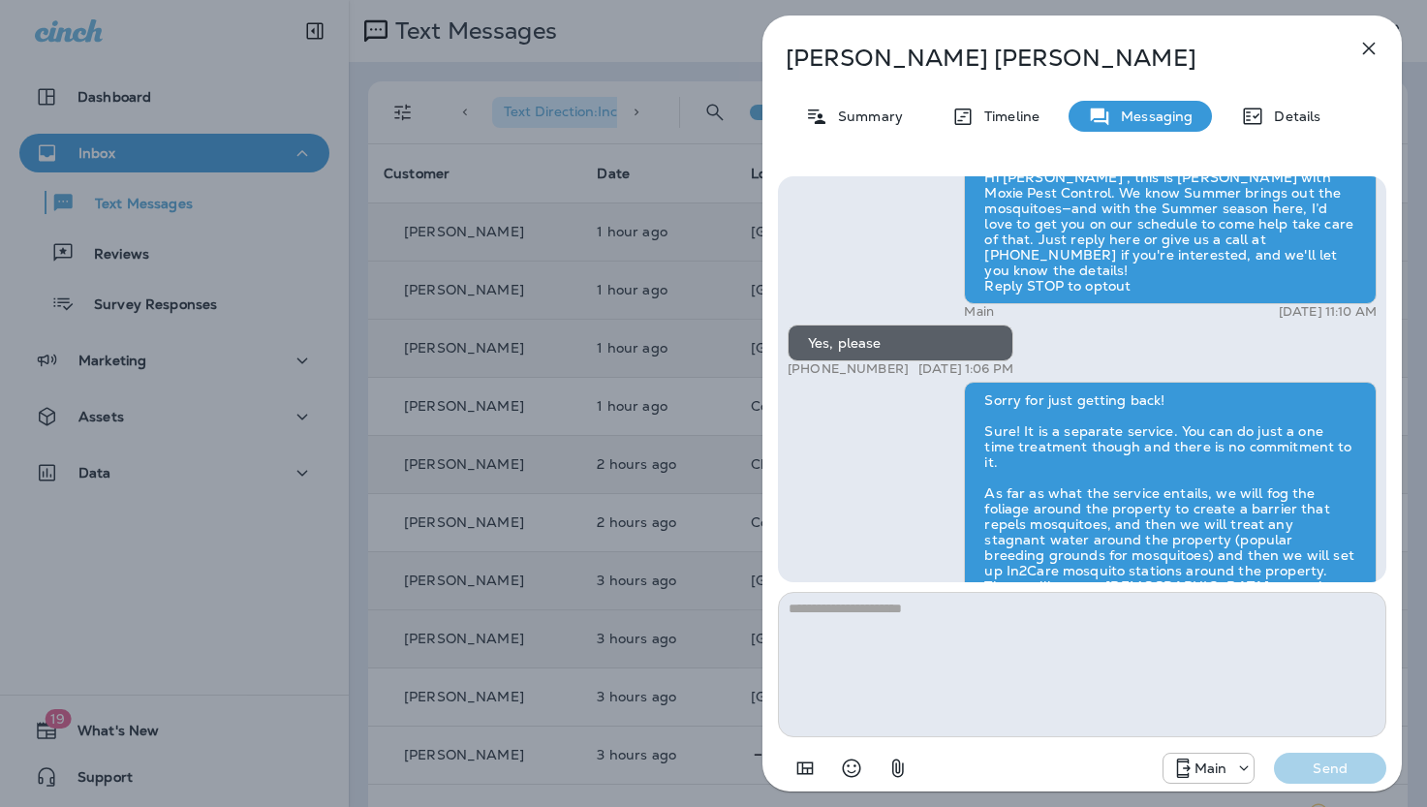
click at [1371, 46] on icon "button" at bounding box center [1369, 49] width 13 height 13
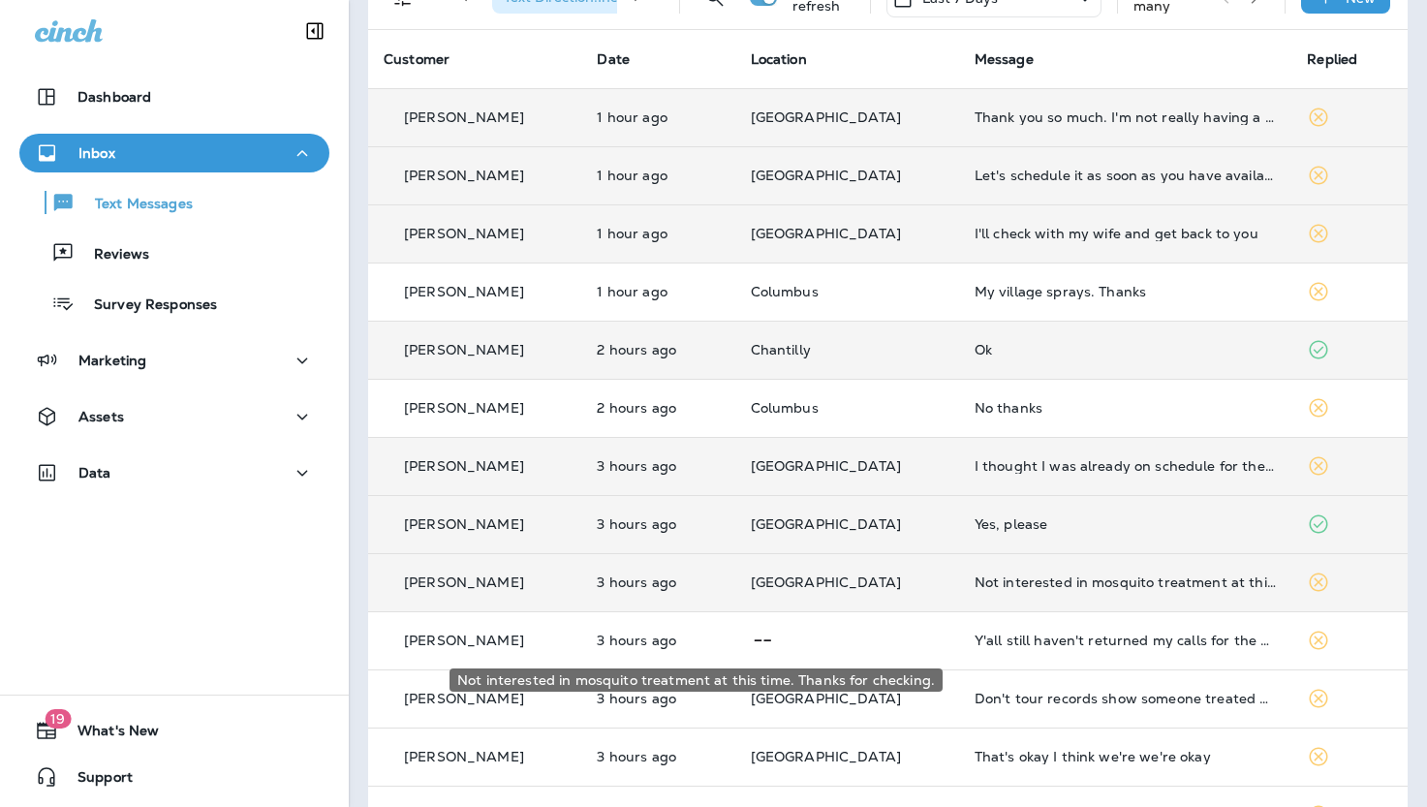
scroll to position [131, 0]
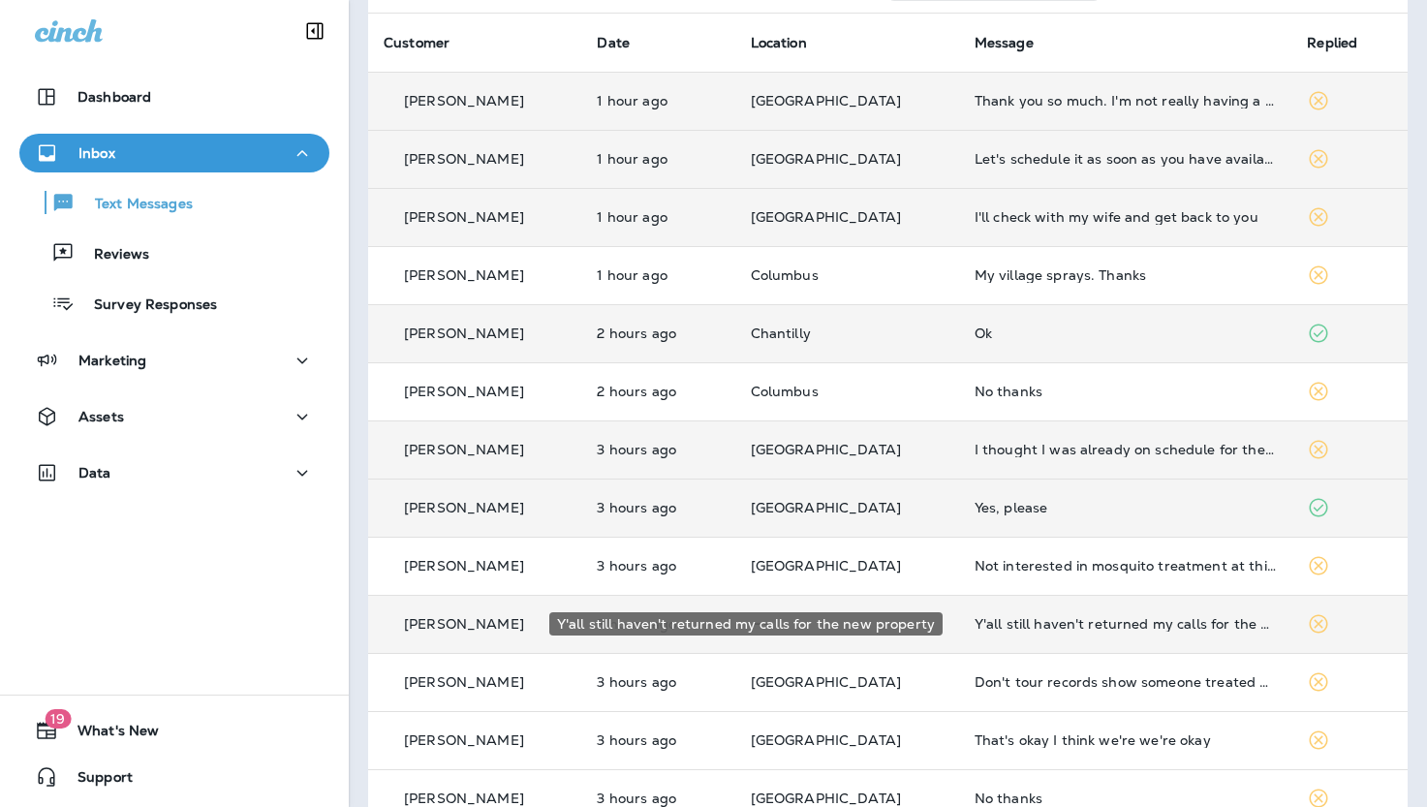
click at [1024, 625] on div "Y'all still haven't returned my calls for the new property" at bounding box center [1126, 624] width 302 height 16
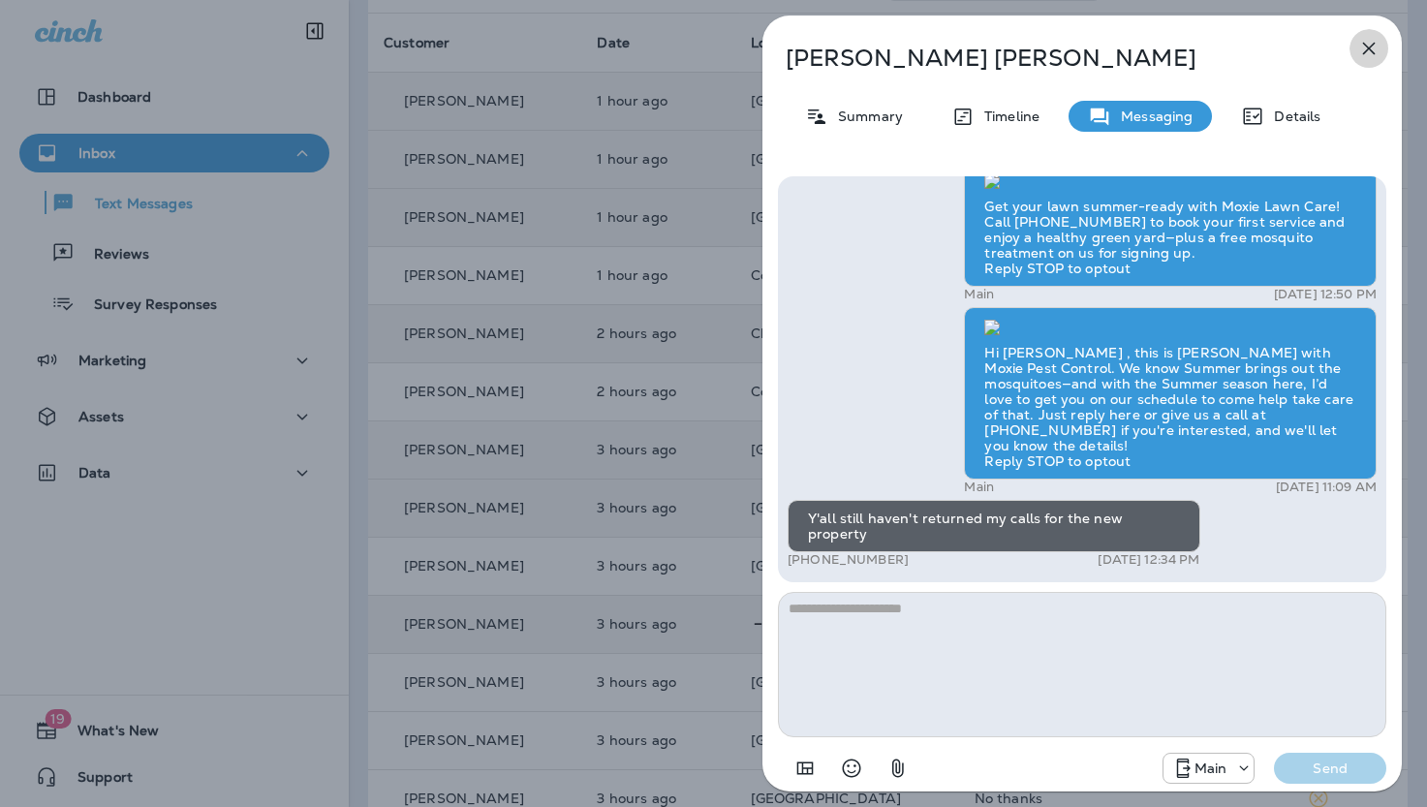
click at [1370, 47] on icon "button" at bounding box center [1369, 49] width 13 height 13
